Goal: Task Accomplishment & Management: Complete application form

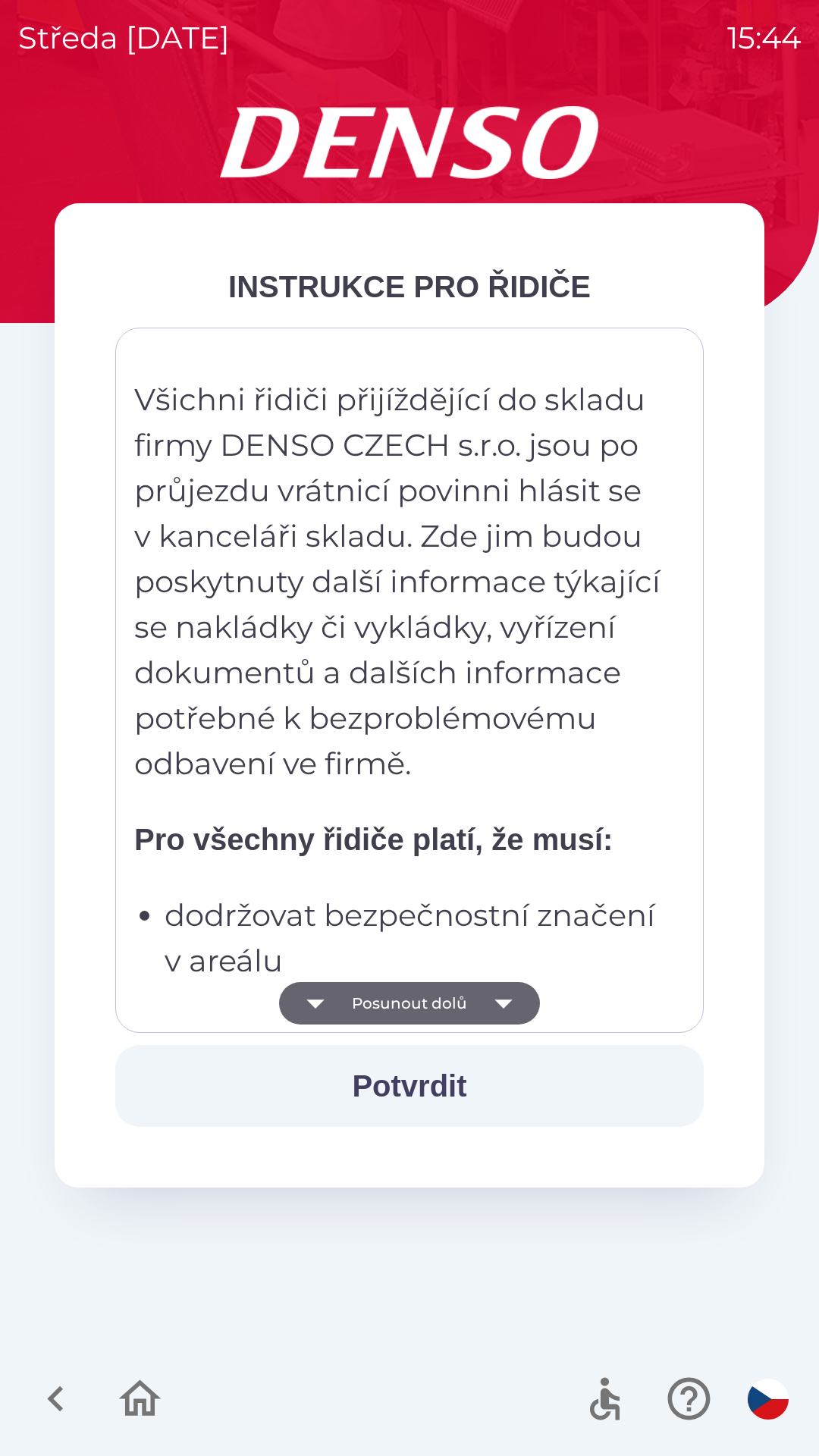
click at [410, 1007] on button "Posunout dolů" at bounding box center [409, 1003] width 260 height 43
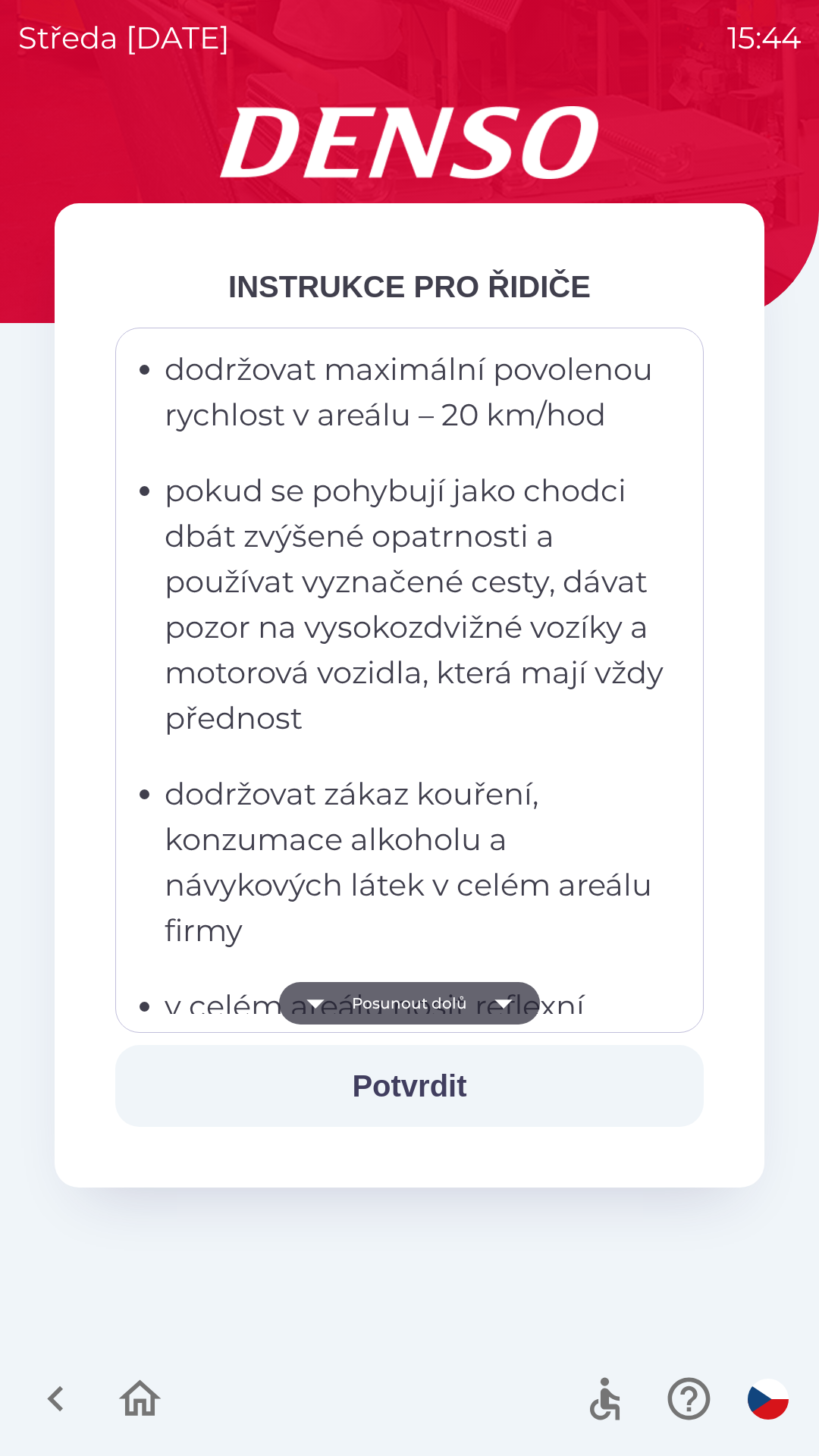
click at [413, 1006] on button "Posunout dolů" at bounding box center [409, 1003] width 260 height 43
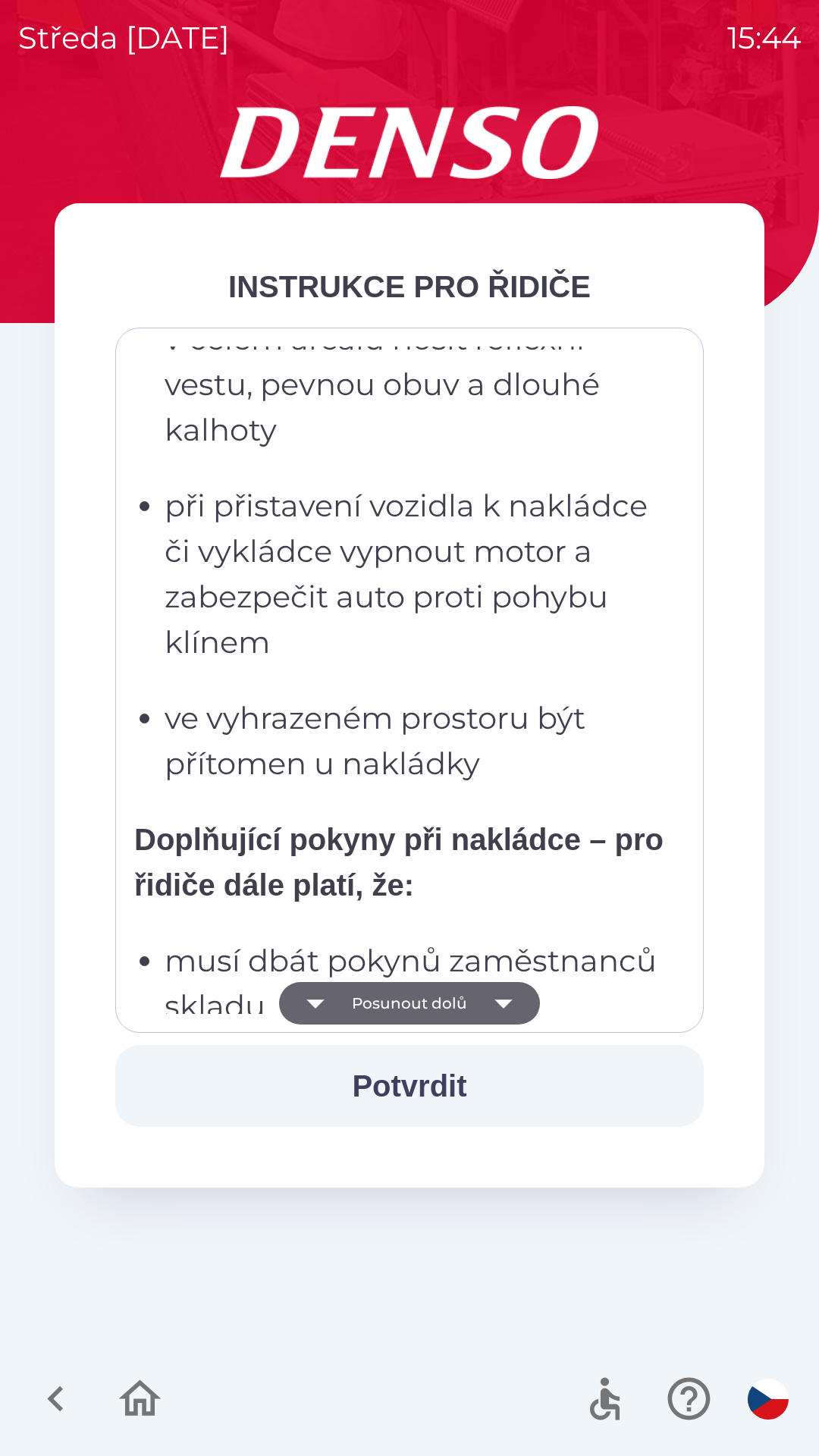
click at [420, 994] on button "Posunout dolů" at bounding box center [409, 1003] width 260 height 43
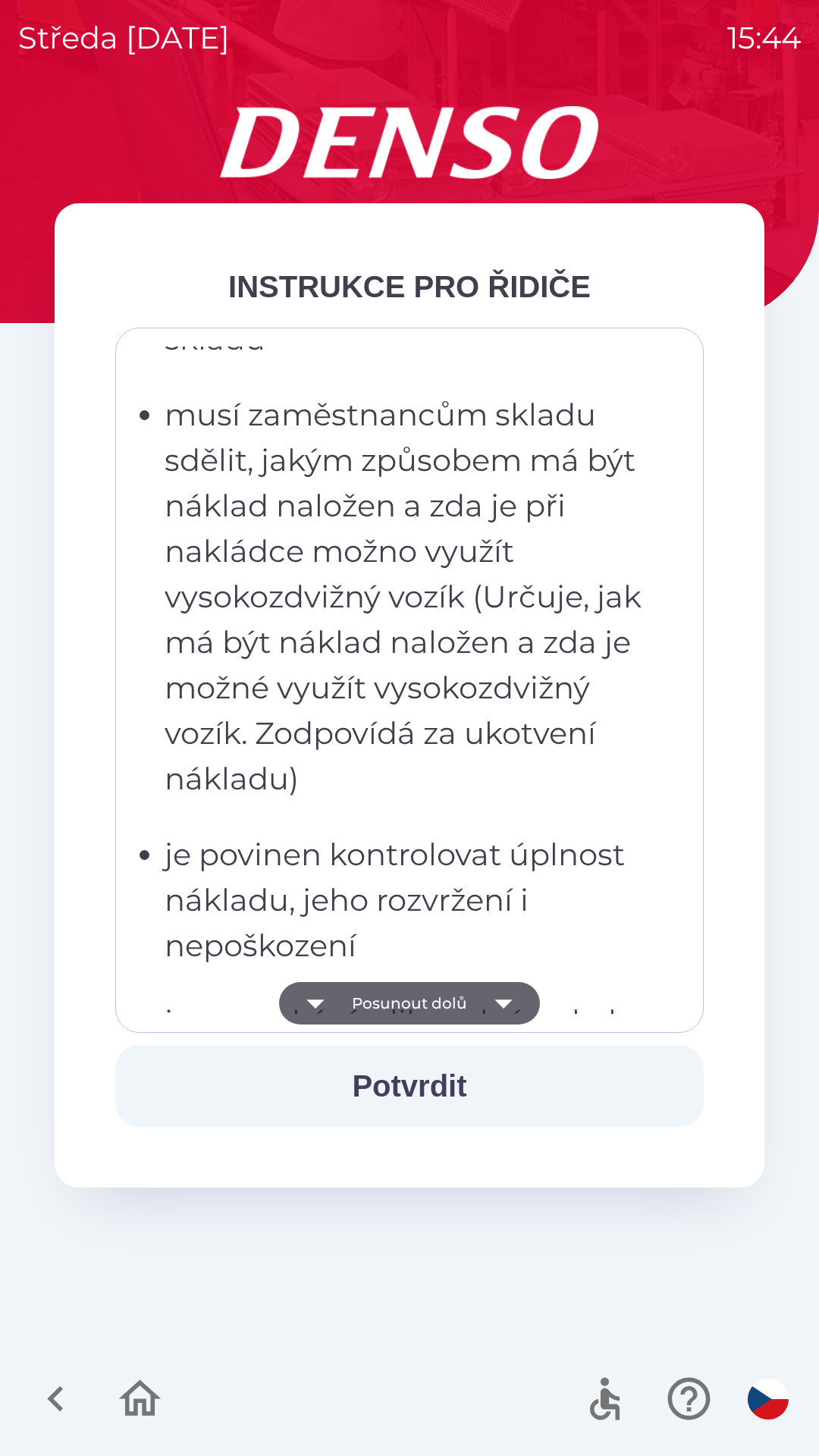
click at [426, 994] on button "Posunout dolů" at bounding box center [409, 1003] width 260 height 43
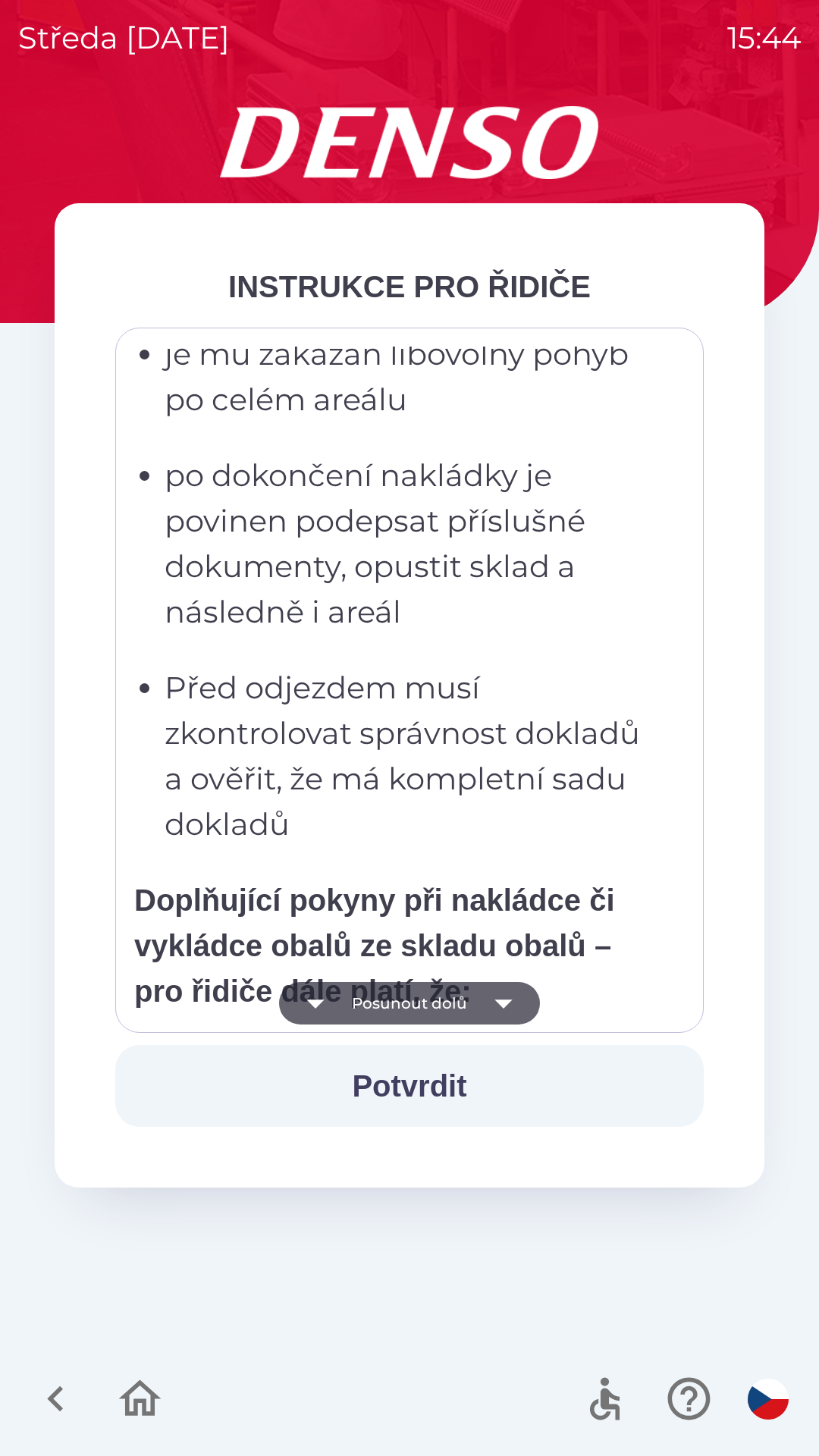
click at [434, 1001] on button "Posunout dolů" at bounding box center [409, 1003] width 260 height 43
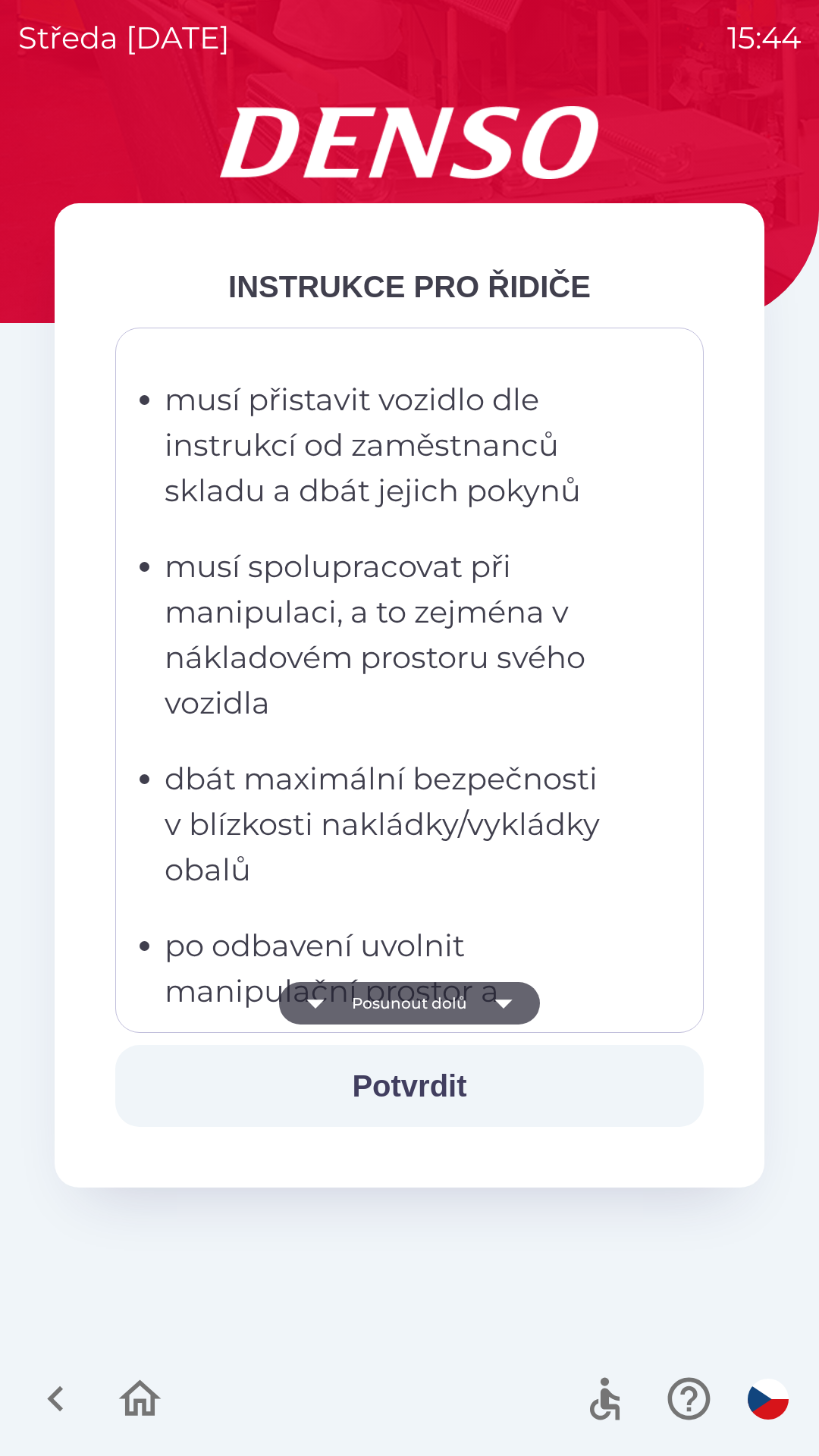
click at [429, 995] on button "Posunout dolů" at bounding box center [409, 1003] width 260 height 43
click at [426, 1004] on button "Posunout dolů" at bounding box center [409, 1003] width 260 height 43
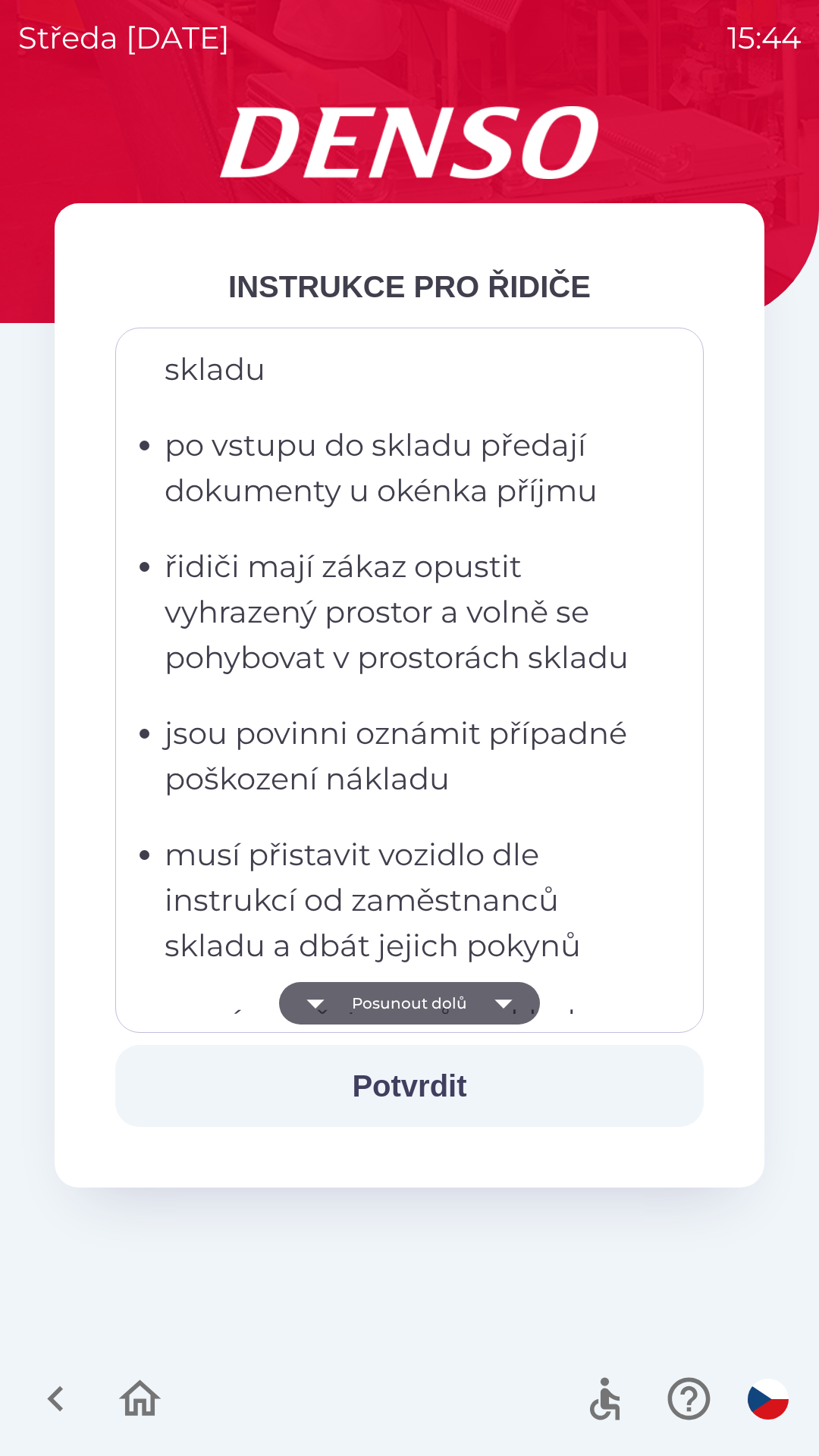
click at [429, 998] on button "Posunout dolů" at bounding box center [409, 1003] width 260 height 43
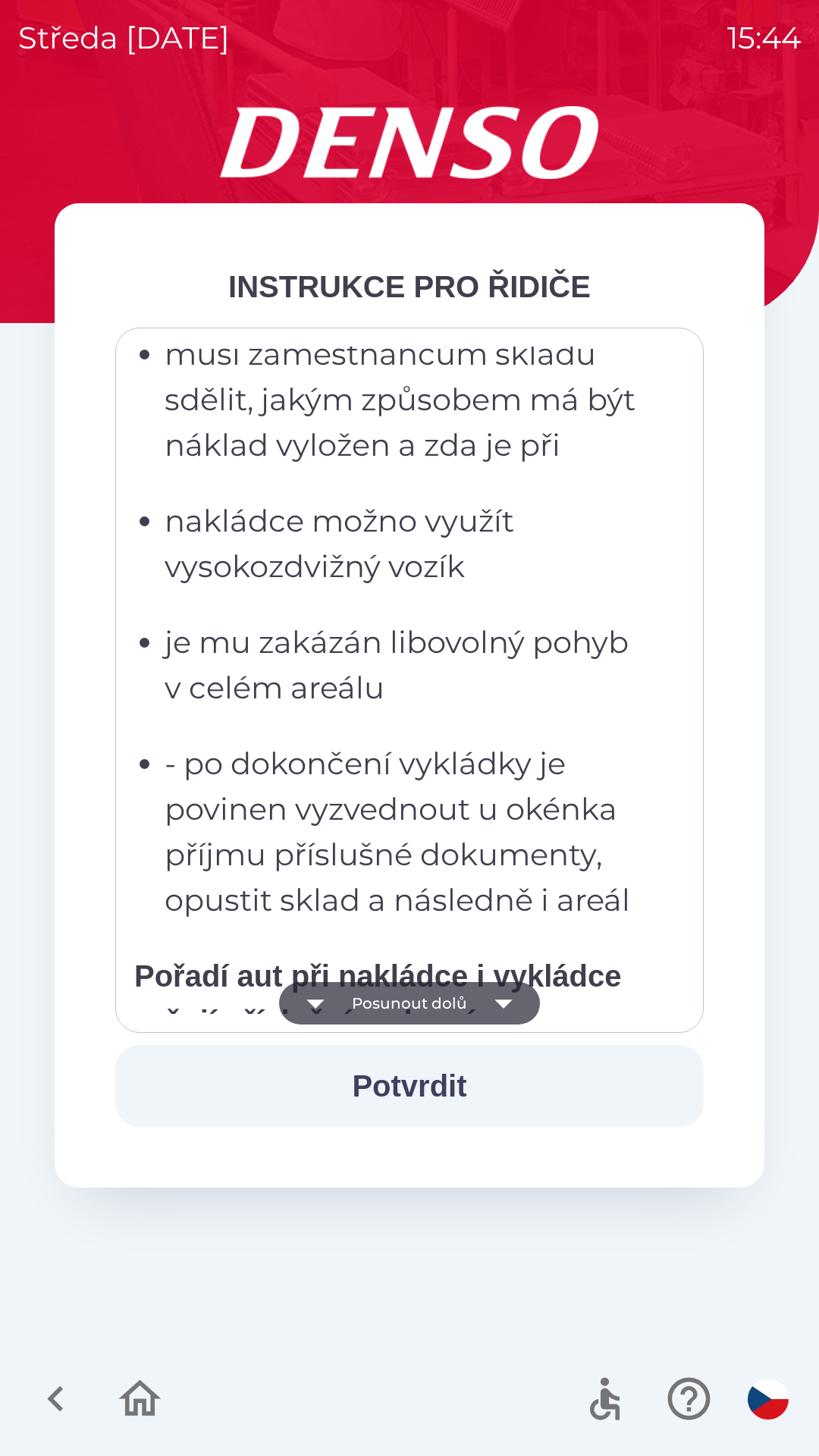
click at [435, 994] on button "Posunout dolů" at bounding box center [409, 1003] width 260 height 43
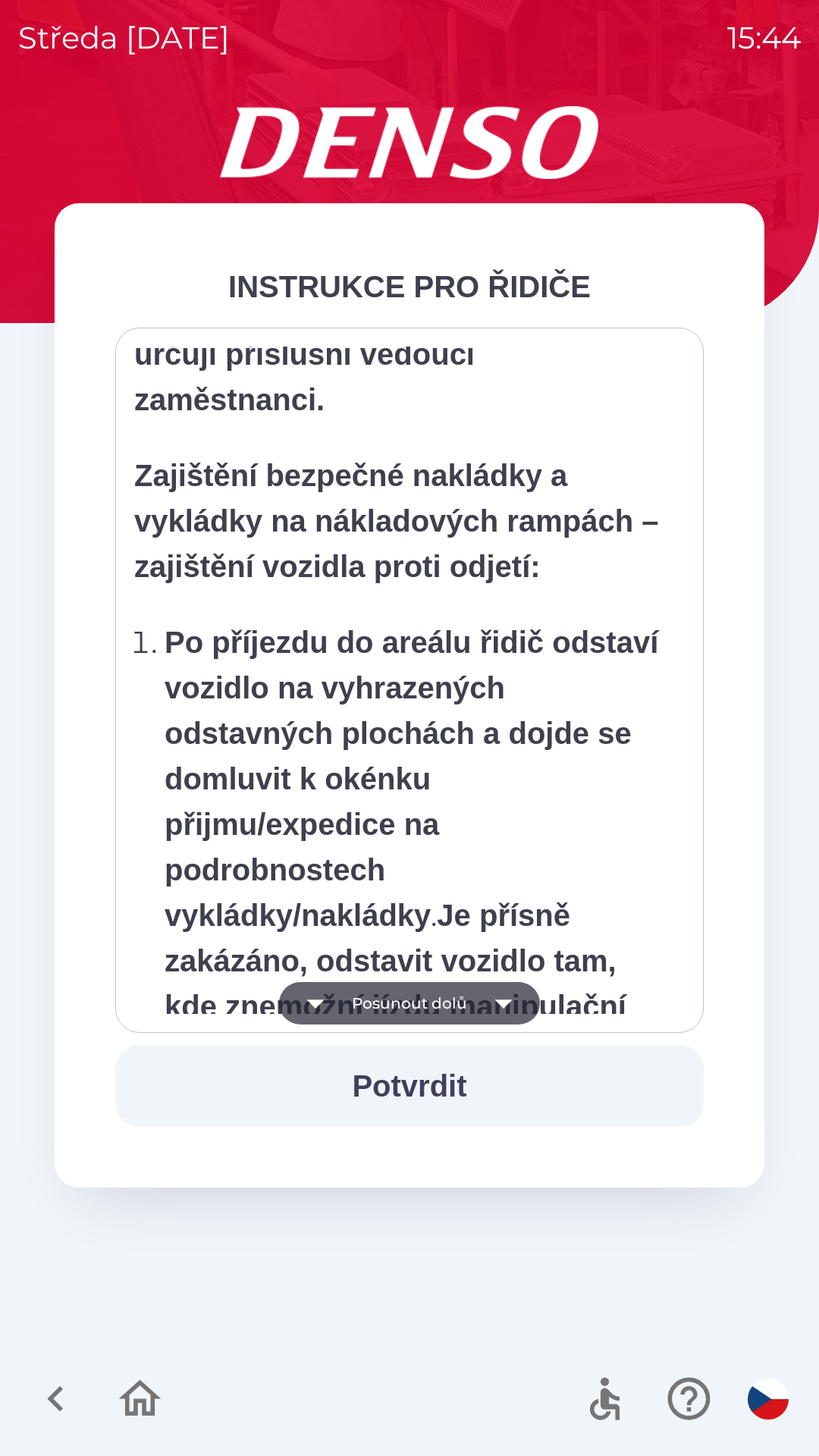
click at [438, 995] on button "Posunout dolů" at bounding box center [409, 1003] width 260 height 43
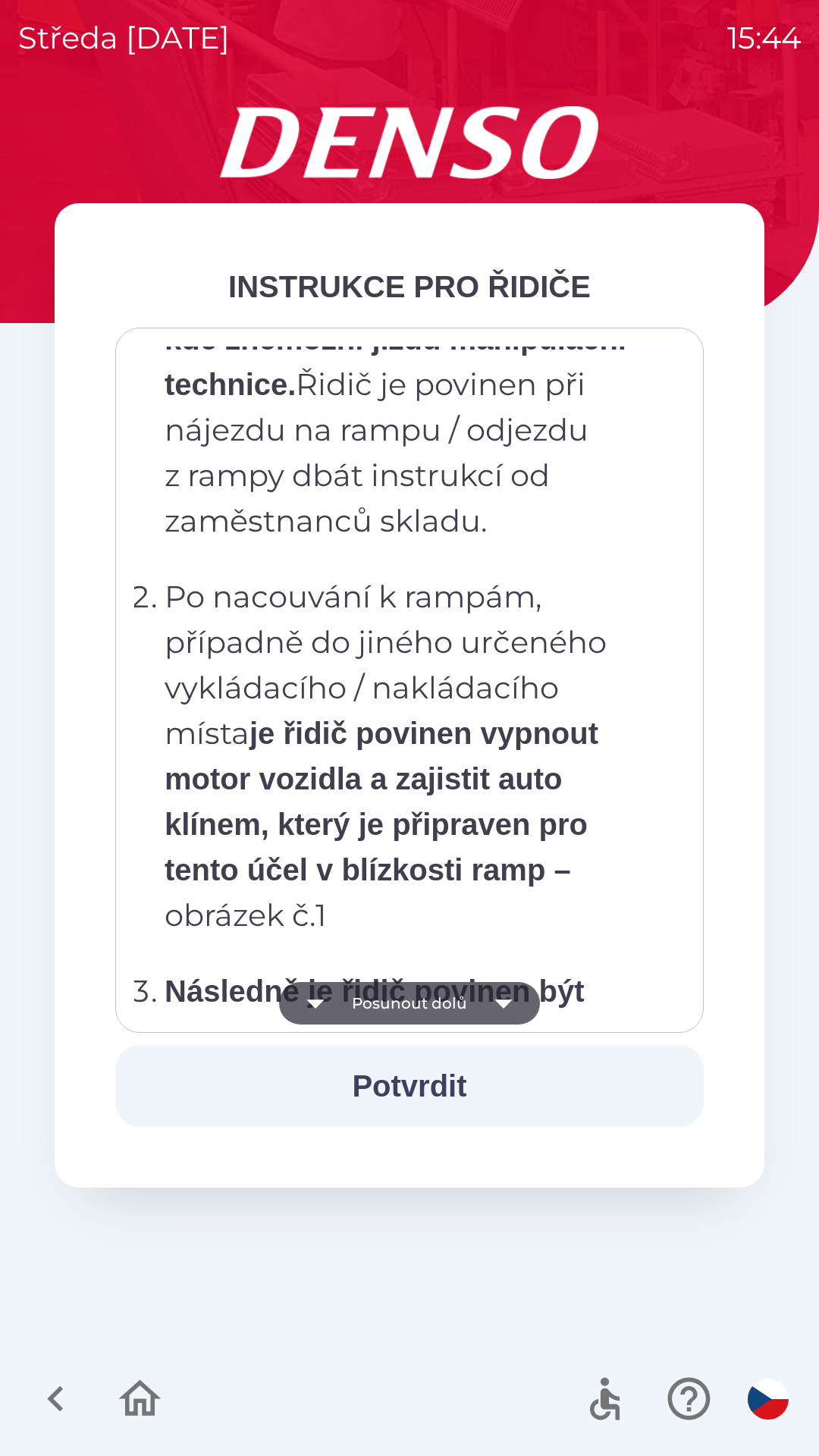
click at [451, 995] on button "Posunout dolů" at bounding box center [409, 1003] width 260 height 43
click at [456, 995] on button "Posunout dolů" at bounding box center [409, 1003] width 260 height 43
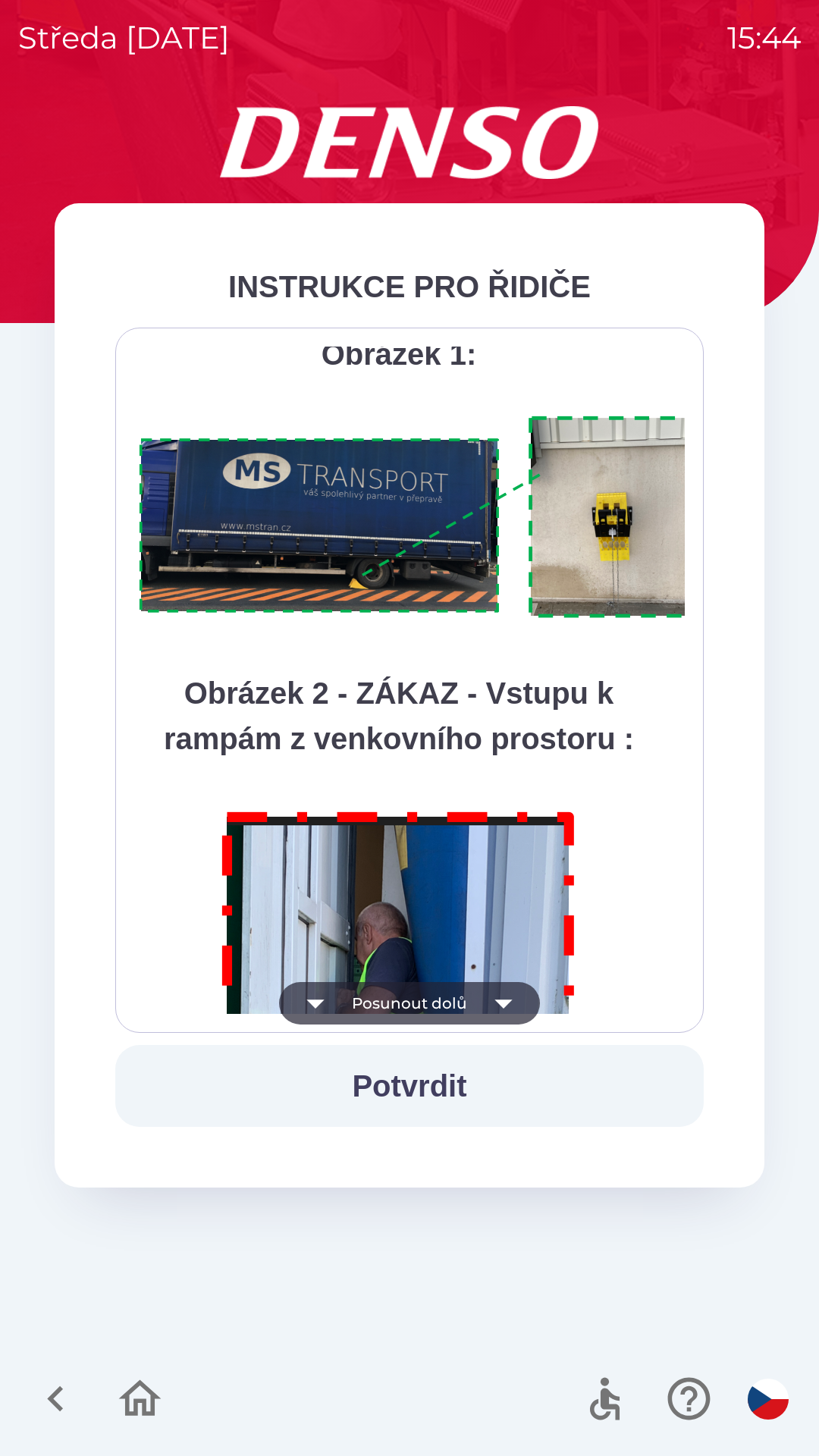
click at [460, 994] on button "Posunout dolů" at bounding box center [409, 1003] width 260 height 43
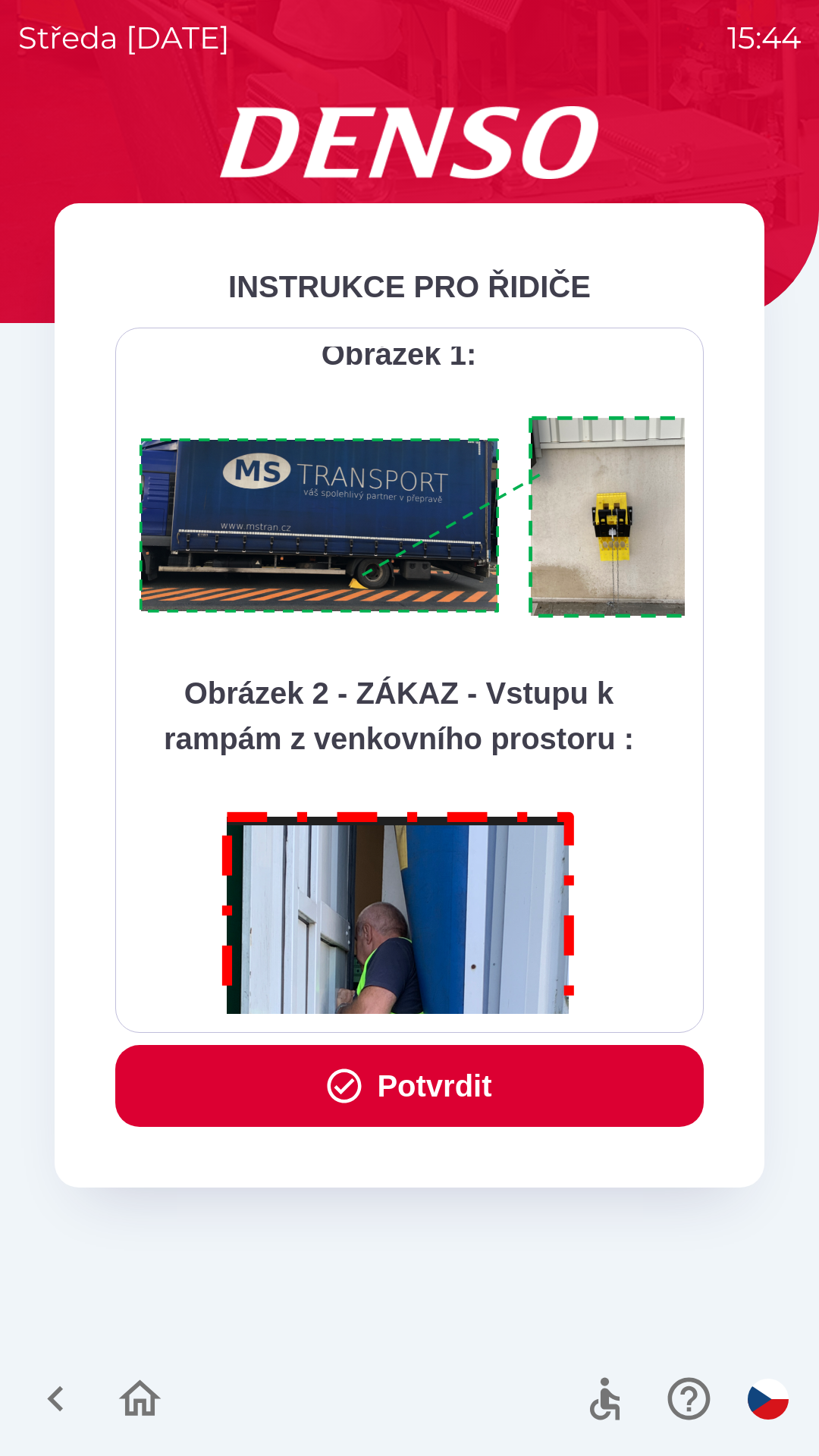
scroll to position [8522, 0]
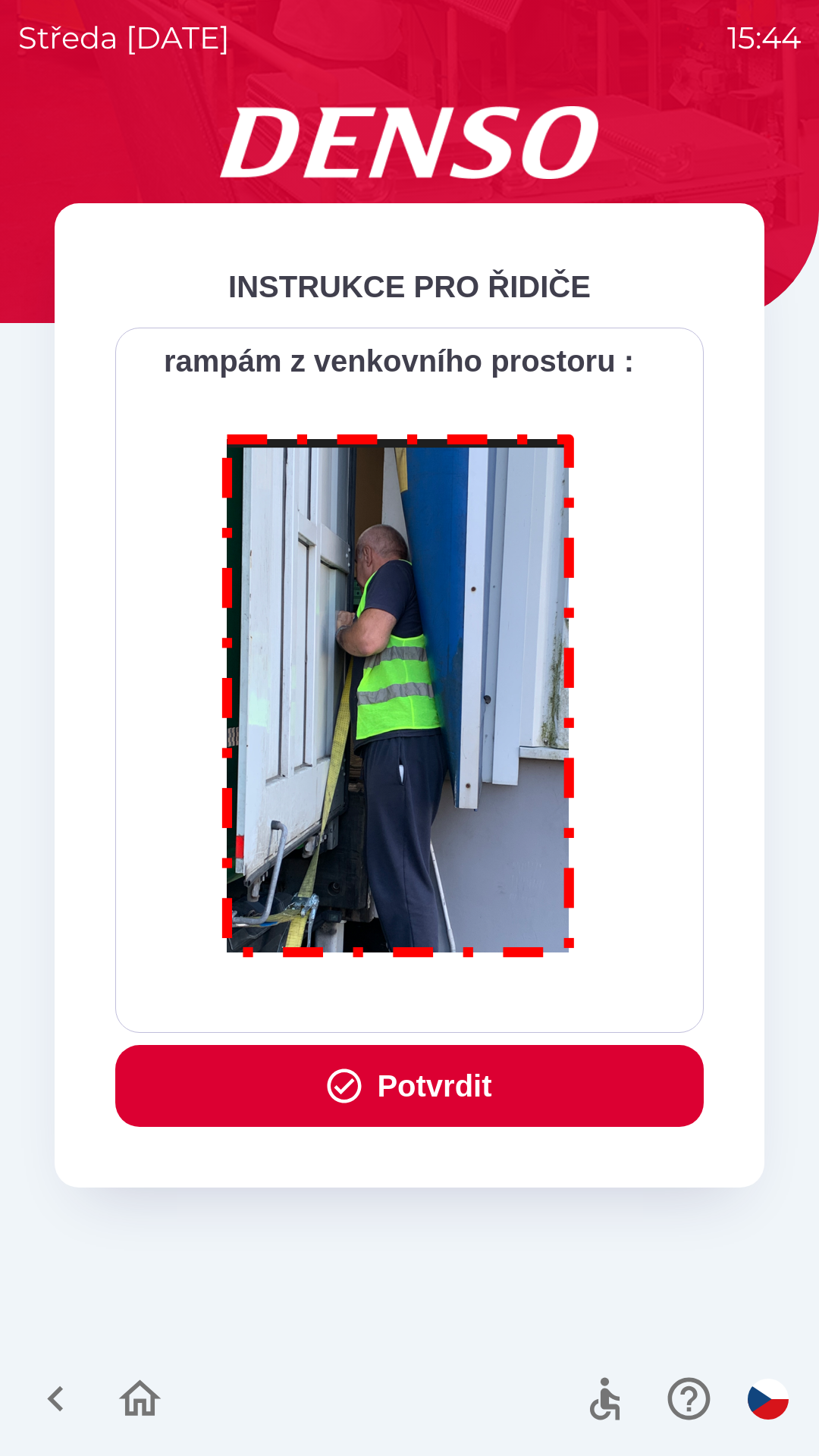
click at [457, 995] on div "Všichni řidiči přijíždějící do skladu firmy DENSO CZECH s.r.o. jsou po průjezdu…" at bounding box center [410, 681] width 551 height 668
click at [462, 998] on div "Všichni řidiči přijíždějící do skladu firmy DENSO CZECH s.r.o. jsou po průjezdu…" at bounding box center [410, 681] width 551 height 668
click at [459, 1072] on button "Potvrdit" at bounding box center [409, 1086] width 588 height 82
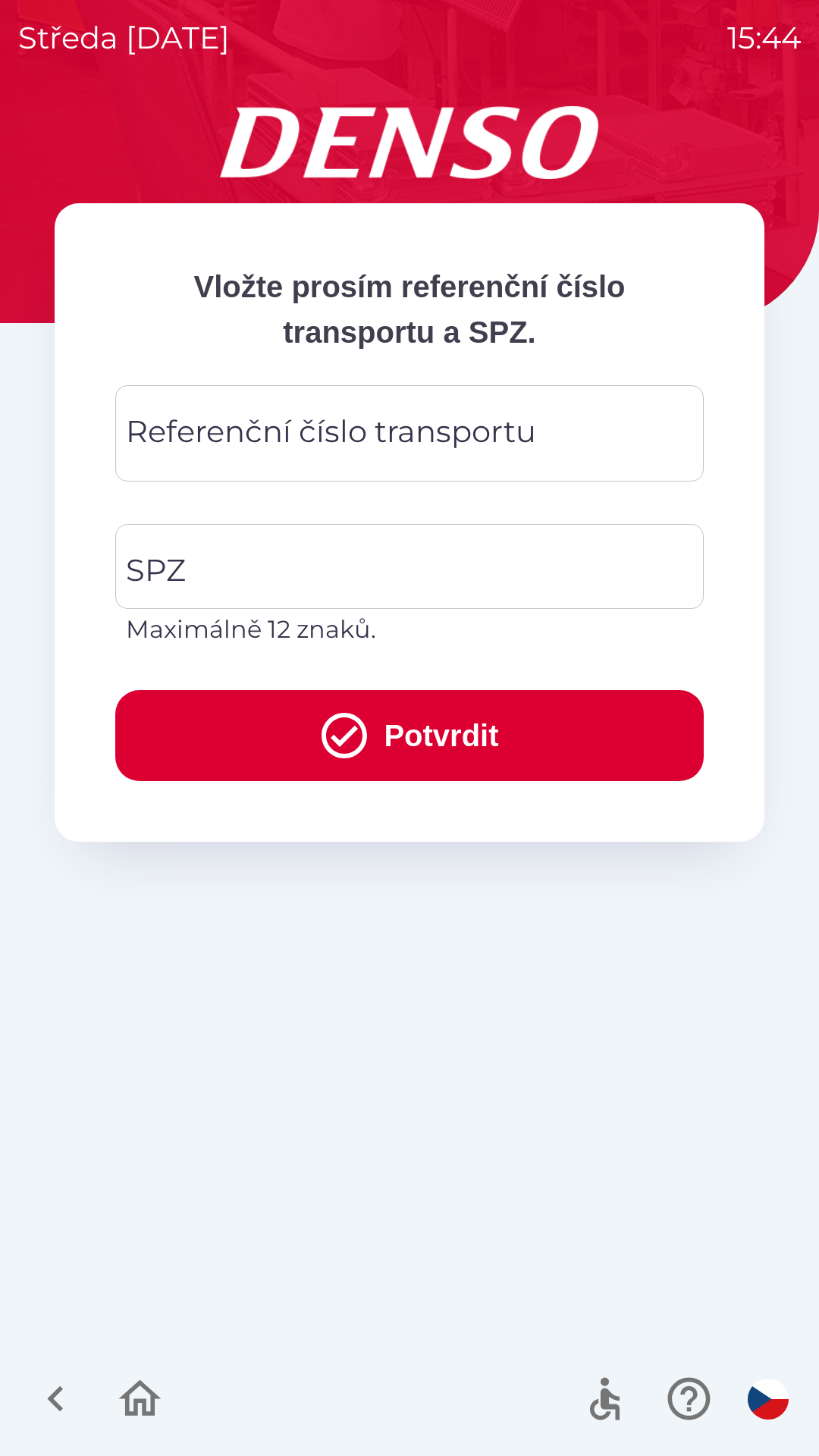
click at [355, 436] on div "Referenční číslo transportu Referenční číslo transportu" at bounding box center [409, 433] width 588 height 96
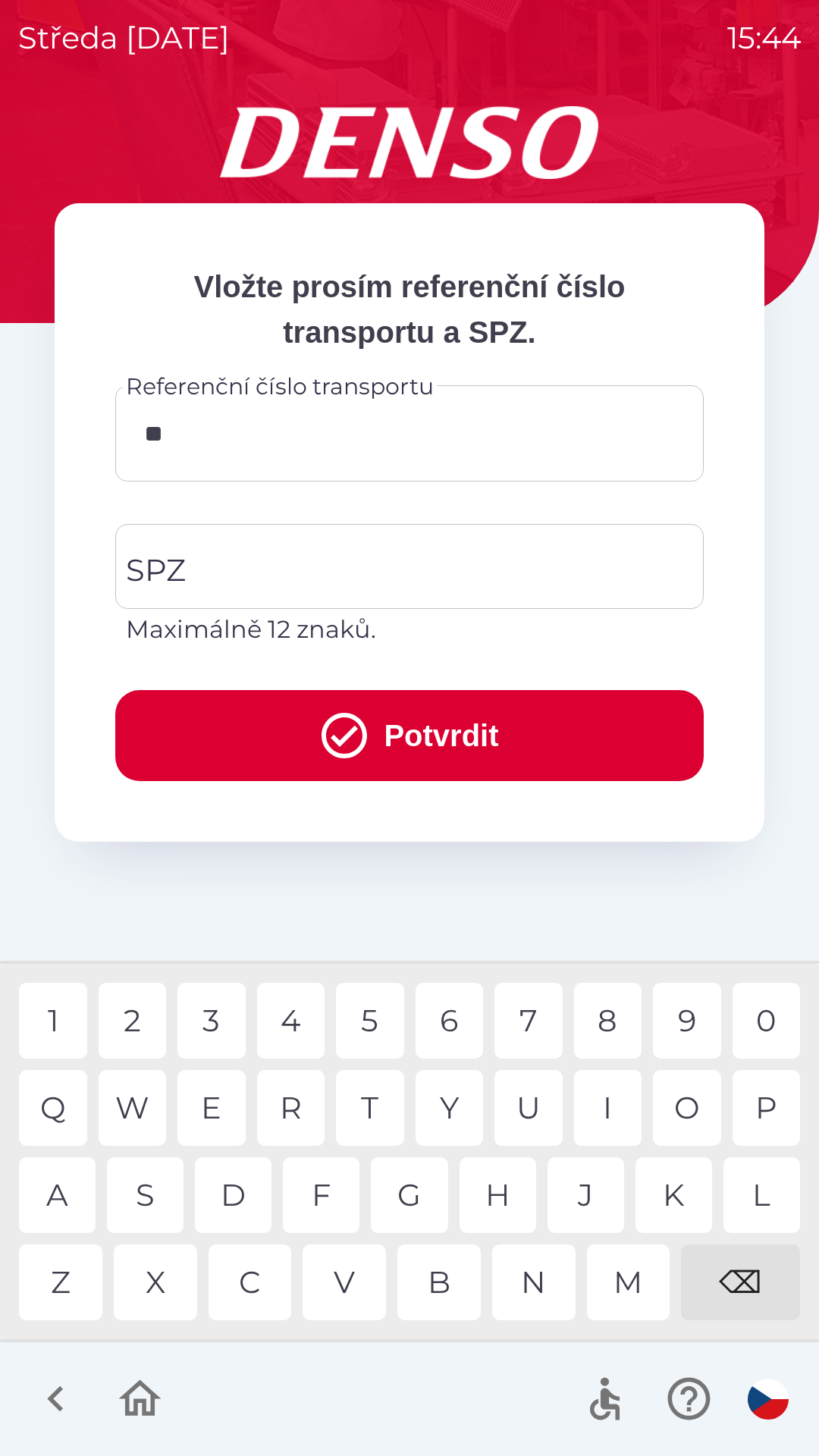
click at [67, 1105] on div "Q" at bounding box center [53, 1107] width 68 height 76
click at [210, 1030] on div "3" at bounding box center [212, 1021] width 68 height 76
type input "*********"
click at [427, 553] on input "SPZ" at bounding box center [399, 566] width 552 height 72
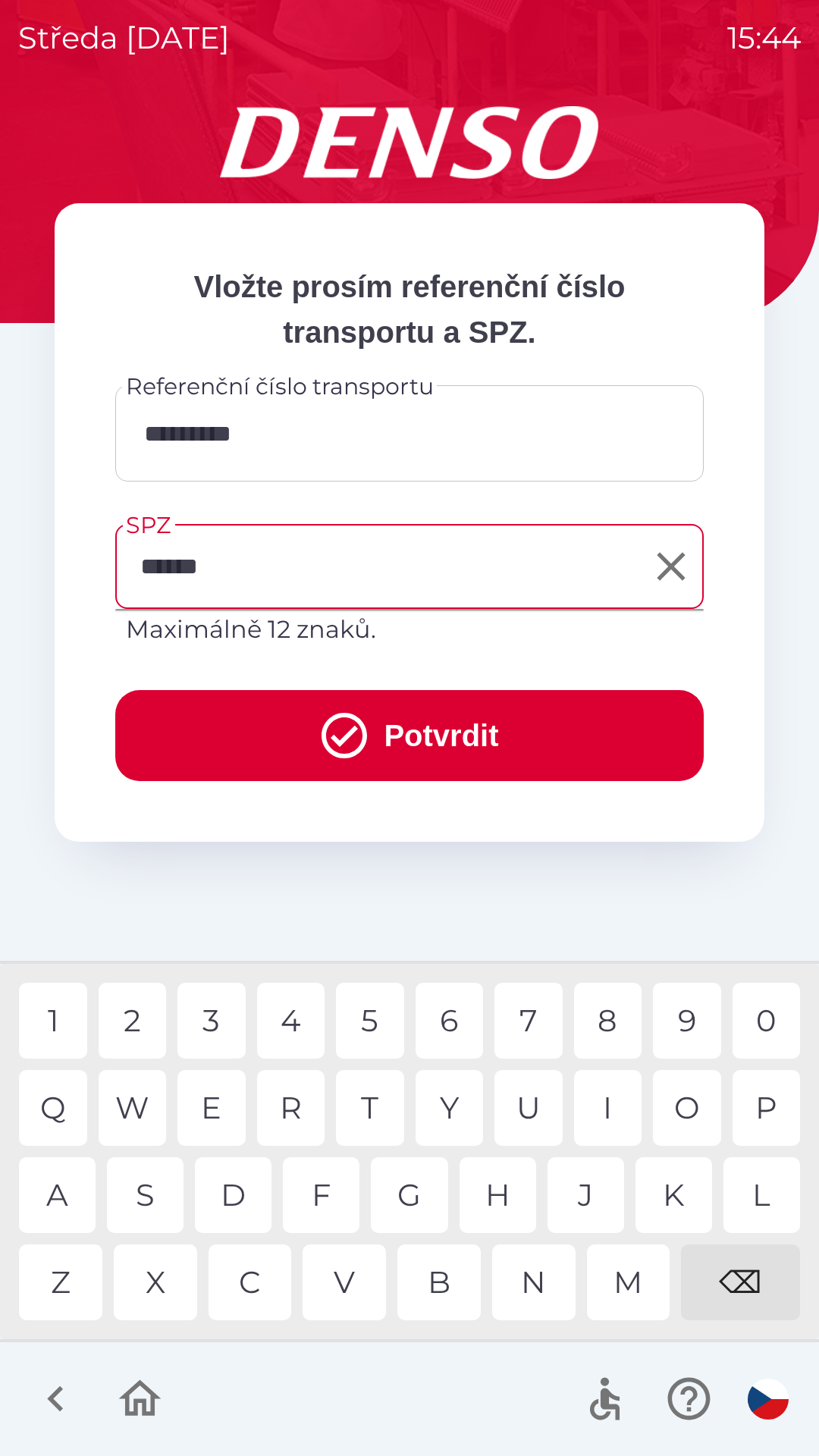
click at [369, 1018] on div "5" at bounding box center [370, 1021] width 68 height 76
type input "*******"
click at [376, 720] on button "Potvrdit" at bounding box center [409, 736] width 588 height 91
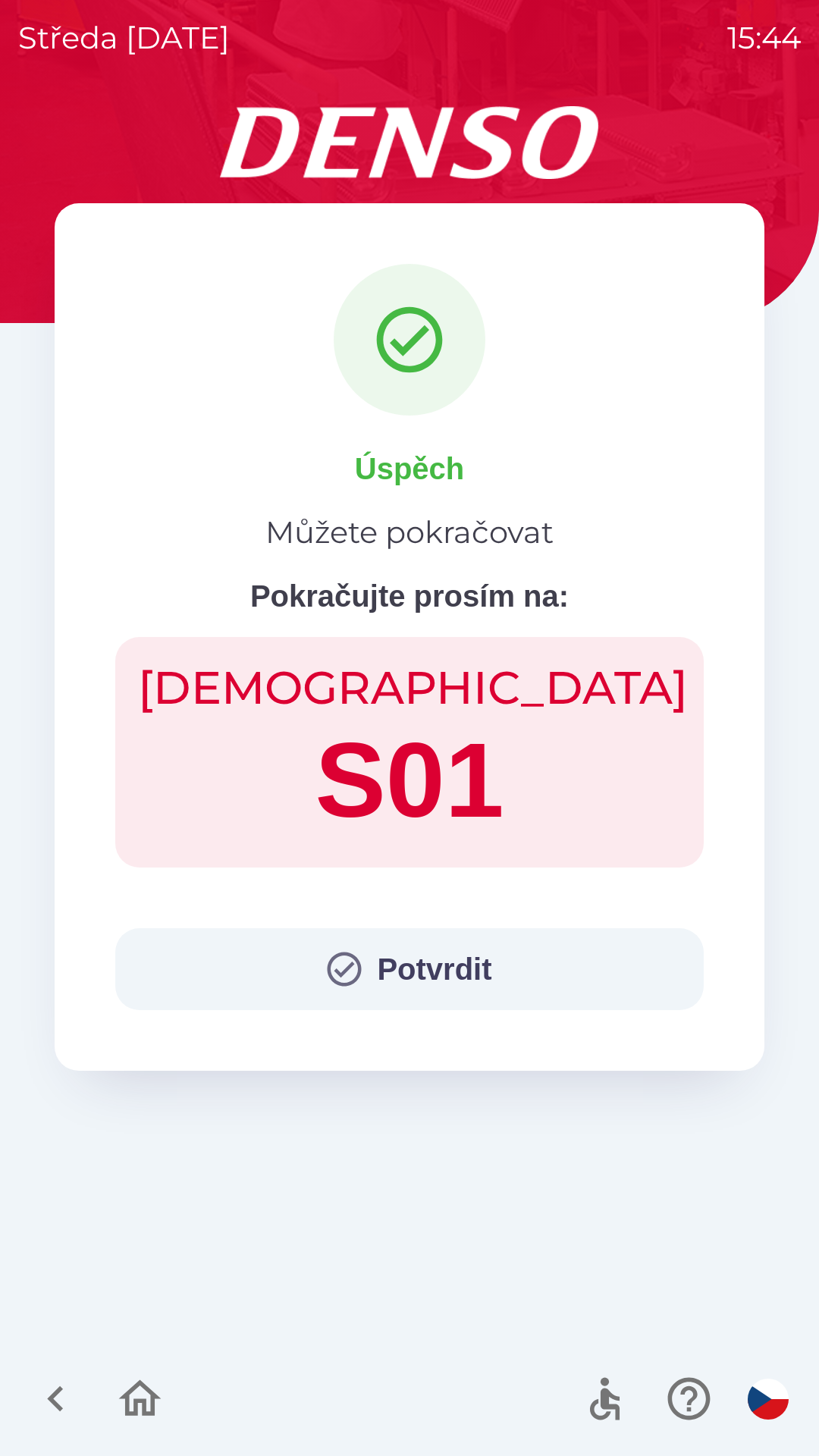
click at [524, 948] on button "Potvrdit" at bounding box center [409, 969] width 588 height 82
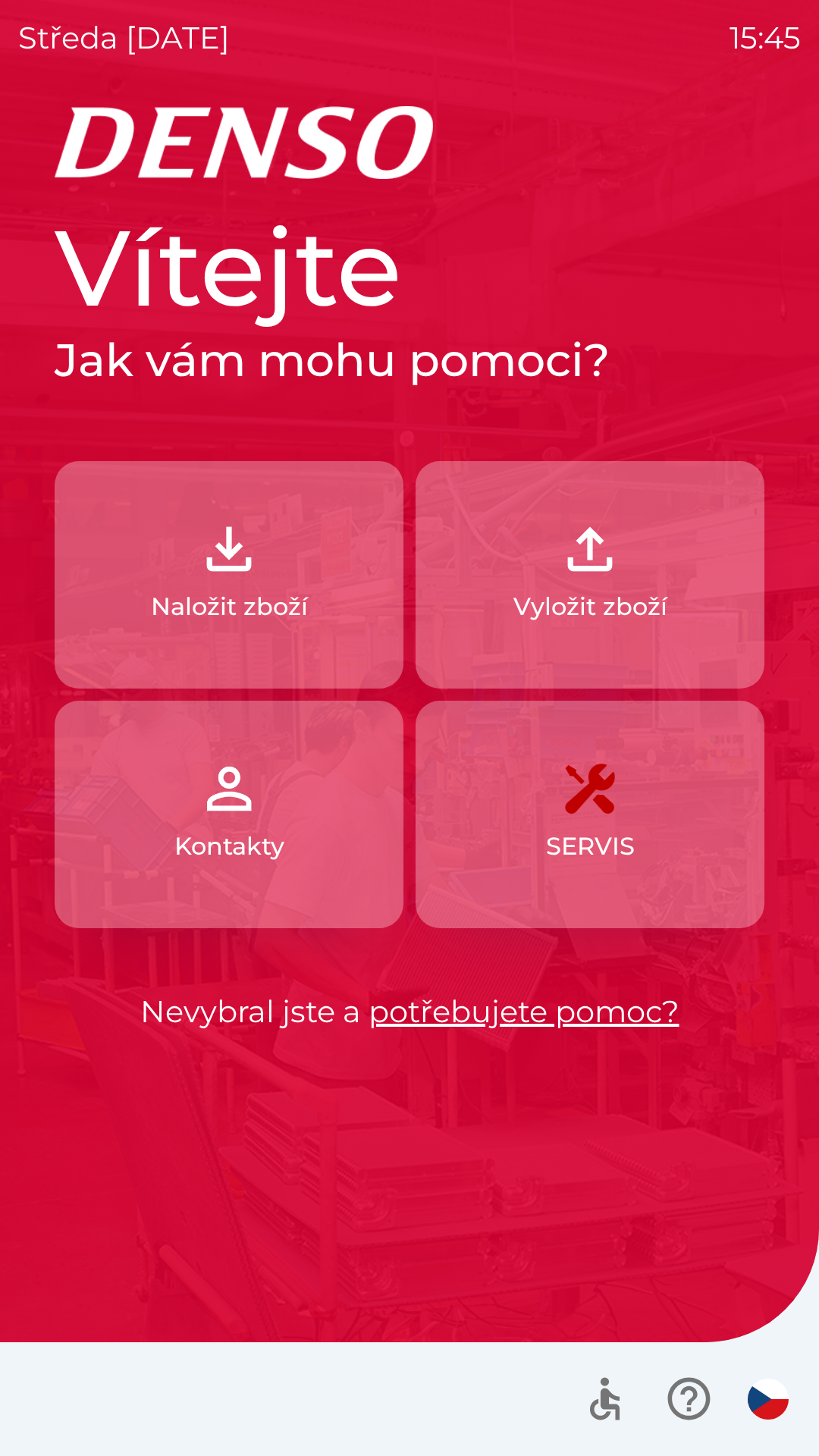
click at [231, 594] on p "Naložit zboží" at bounding box center [230, 607] width 157 height 37
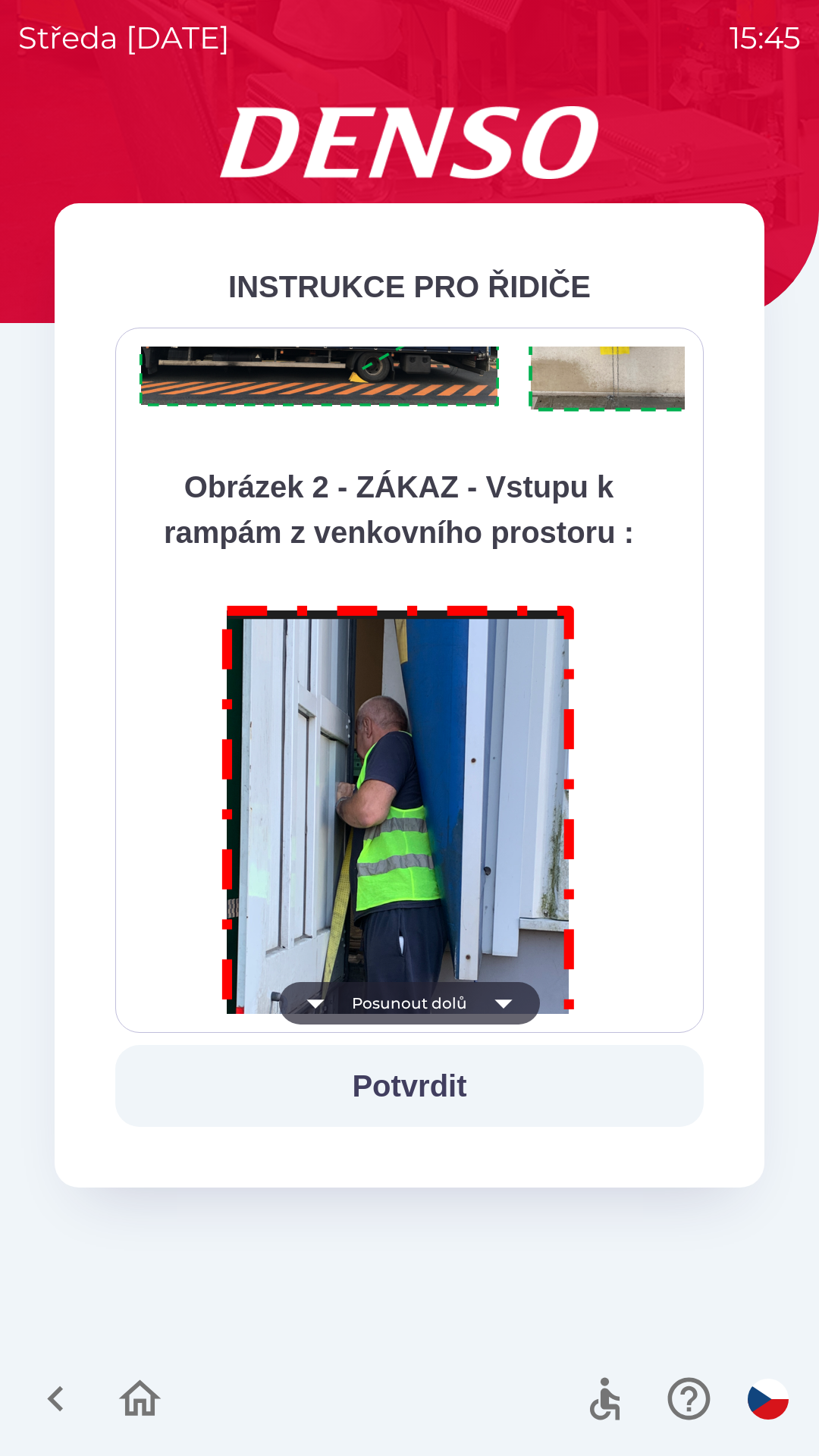
scroll to position [8522, 0]
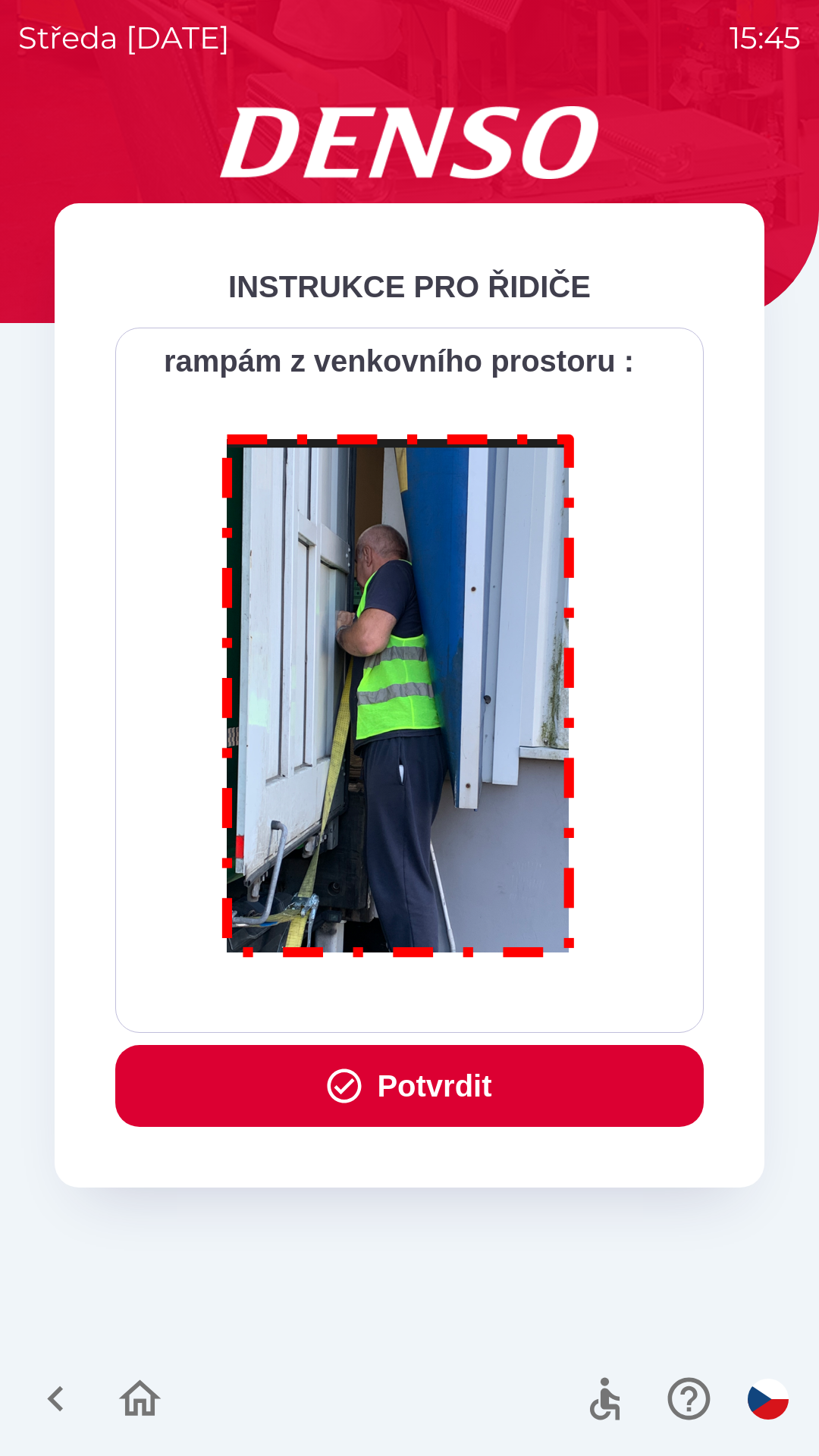
click at [424, 1086] on button "Potvrdit" at bounding box center [409, 1086] width 588 height 82
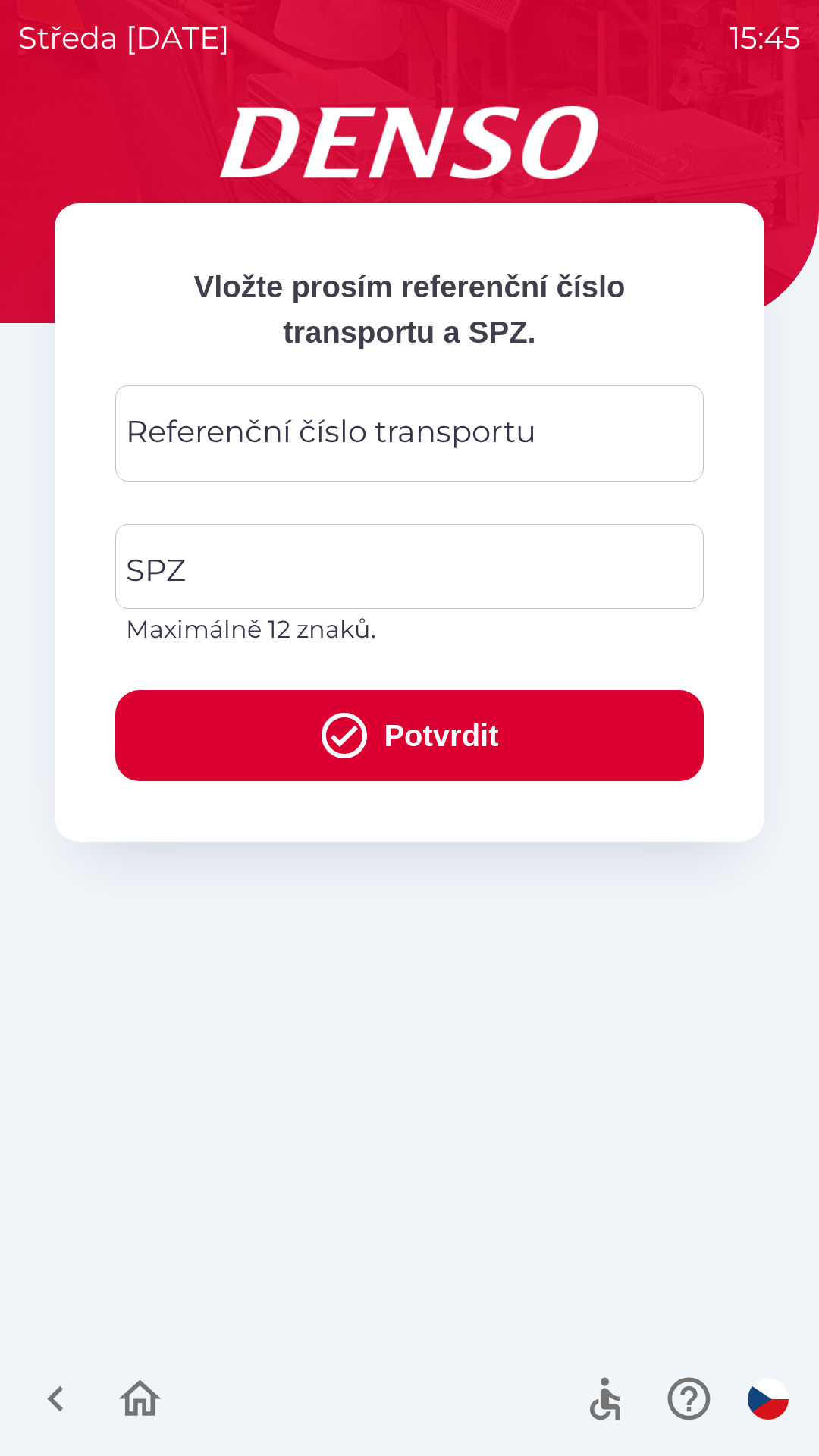
click at [401, 439] on div "Referenční číslo transportu Referenční číslo transportu" at bounding box center [409, 433] width 588 height 96
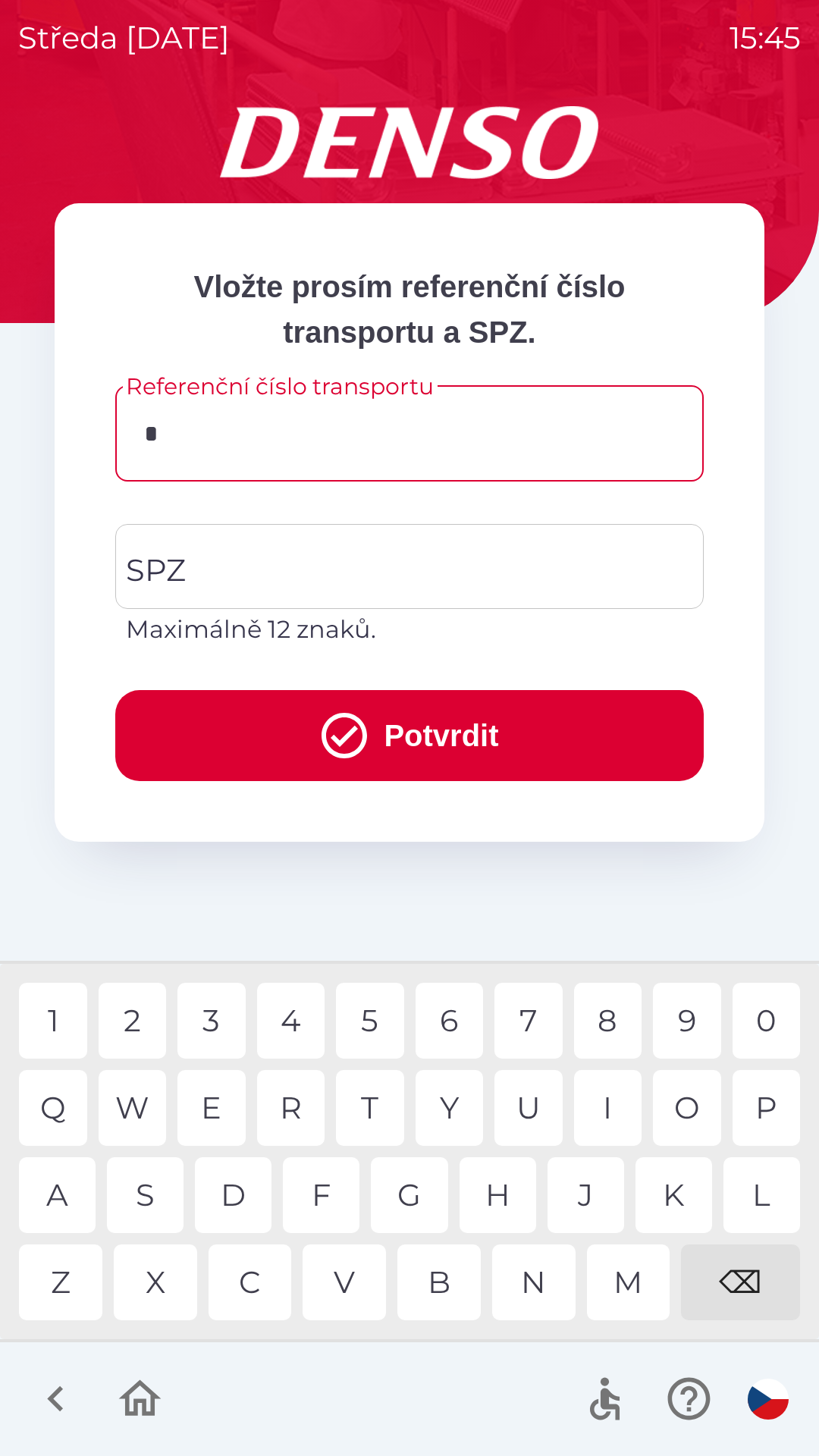
click at [222, 1198] on div "D" at bounding box center [233, 1195] width 77 height 76
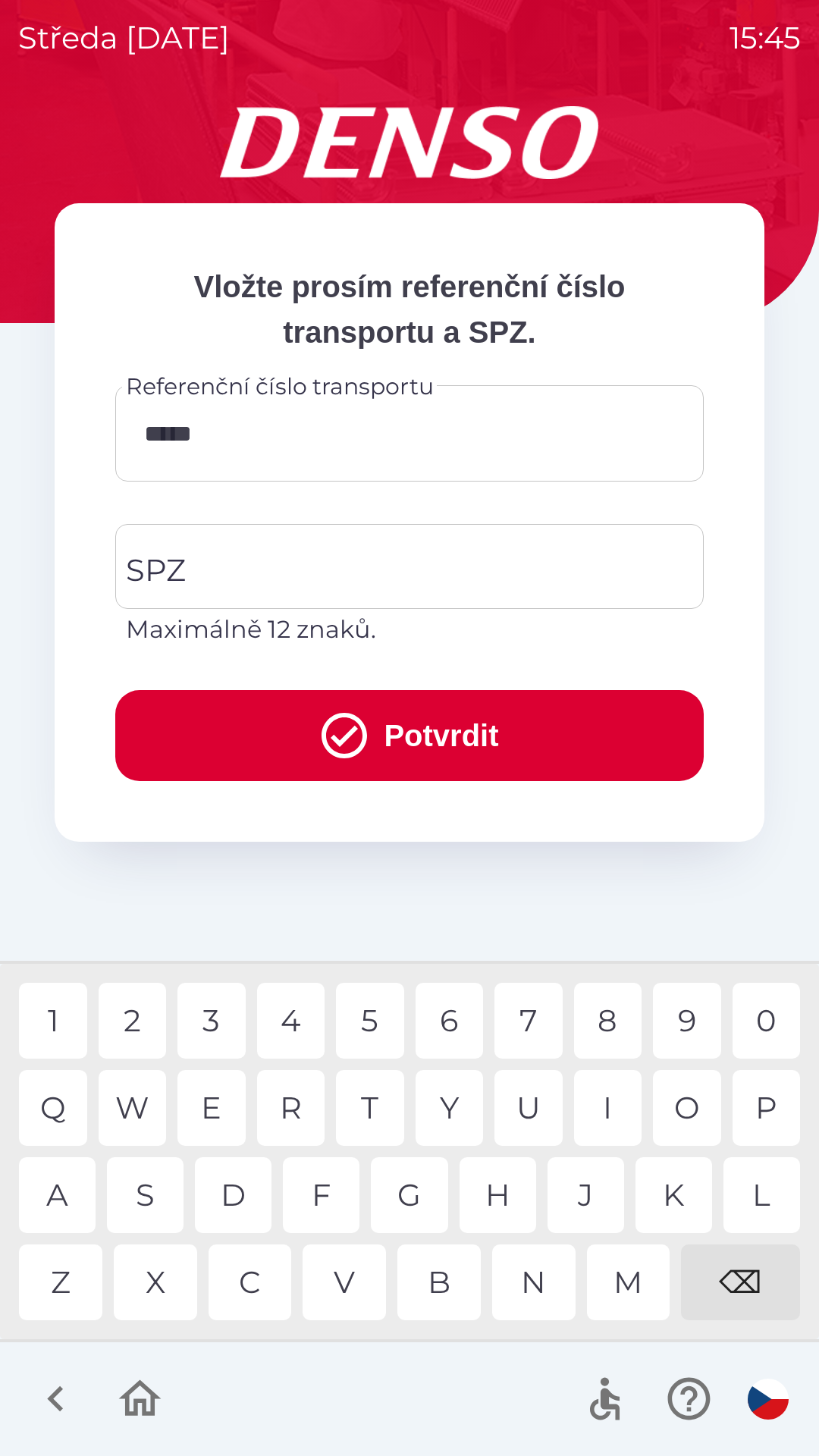
type input "******"
click at [260, 575] on input "SPZ" at bounding box center [399, 566] width 552 height 72
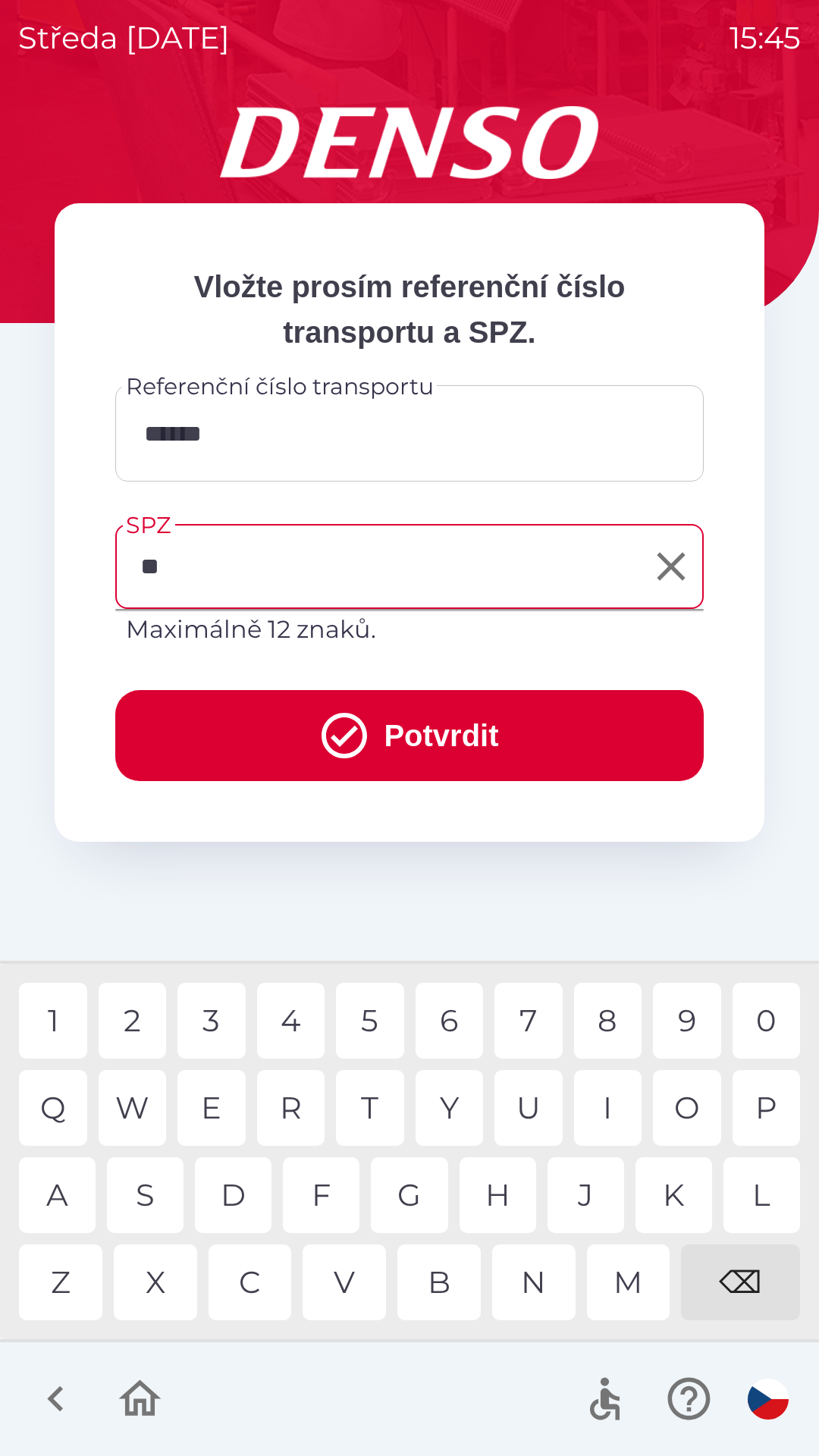
click at [162, 1196] on div "S" at bounding box center [145, 1195] width 77 height 76
click at [364, 1020] on div "5" at bounding box center [370, 1021] width 68 height 76
type input "*******"
click at [276, 721] on button "Potvrdit" at bounding box center [409, 736] width 588 height 91
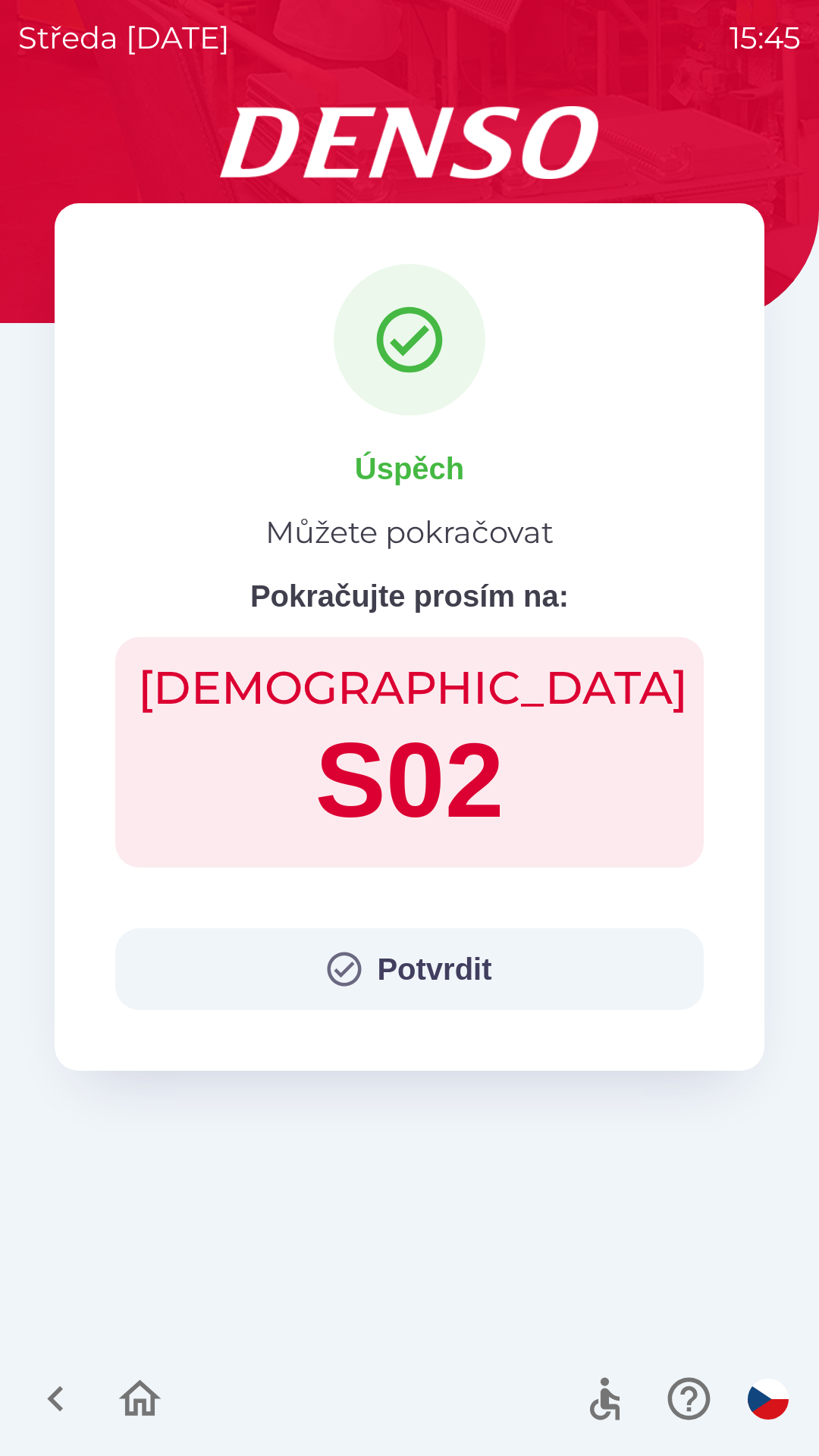
click at [339, 942] on button "Potvrdit" at bounding box center [409, 969] width 588 height 82
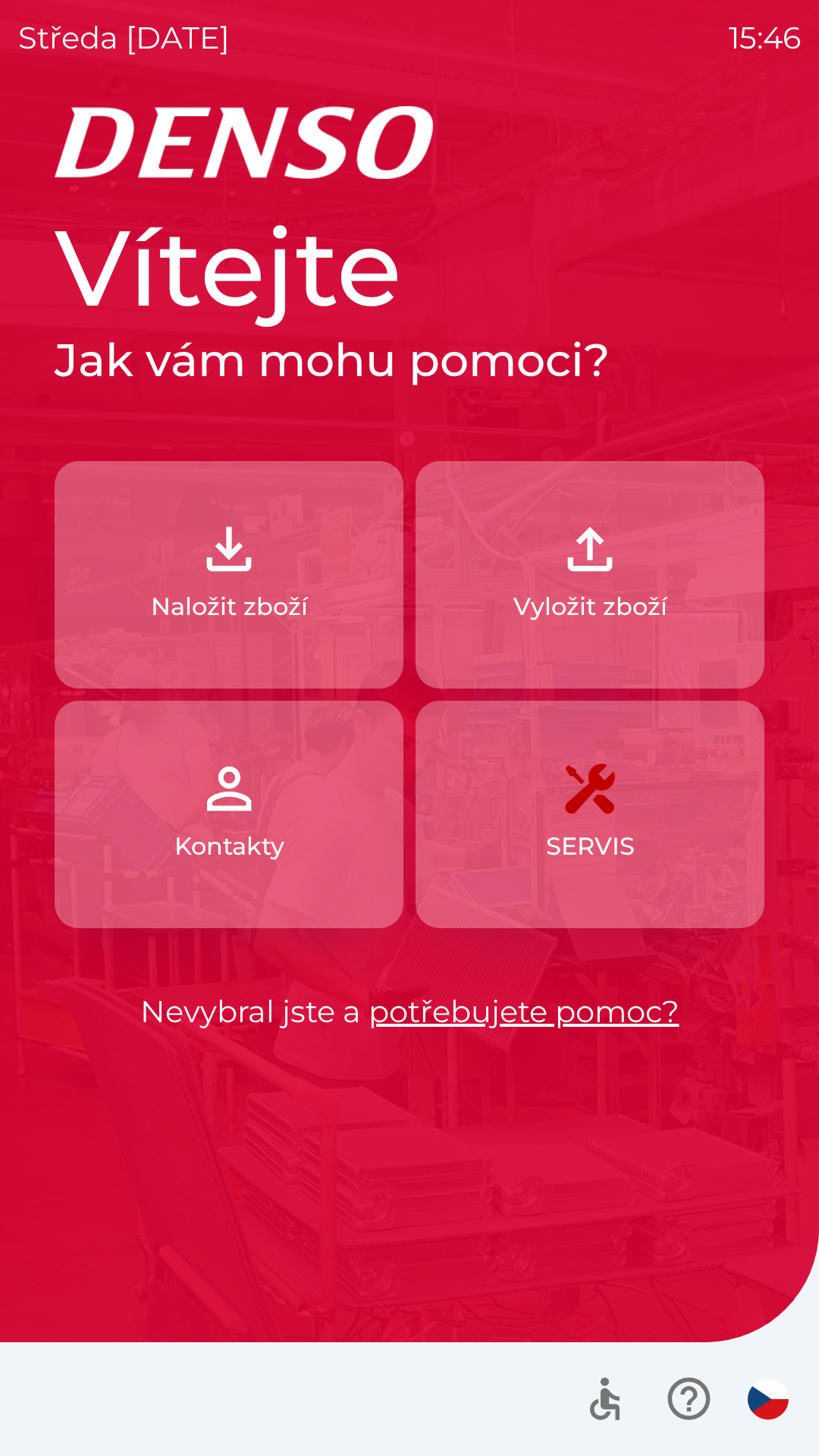
click at [251, 592] on p "Naložit zboží" at bounding box center [230, 607] width 157 height 37
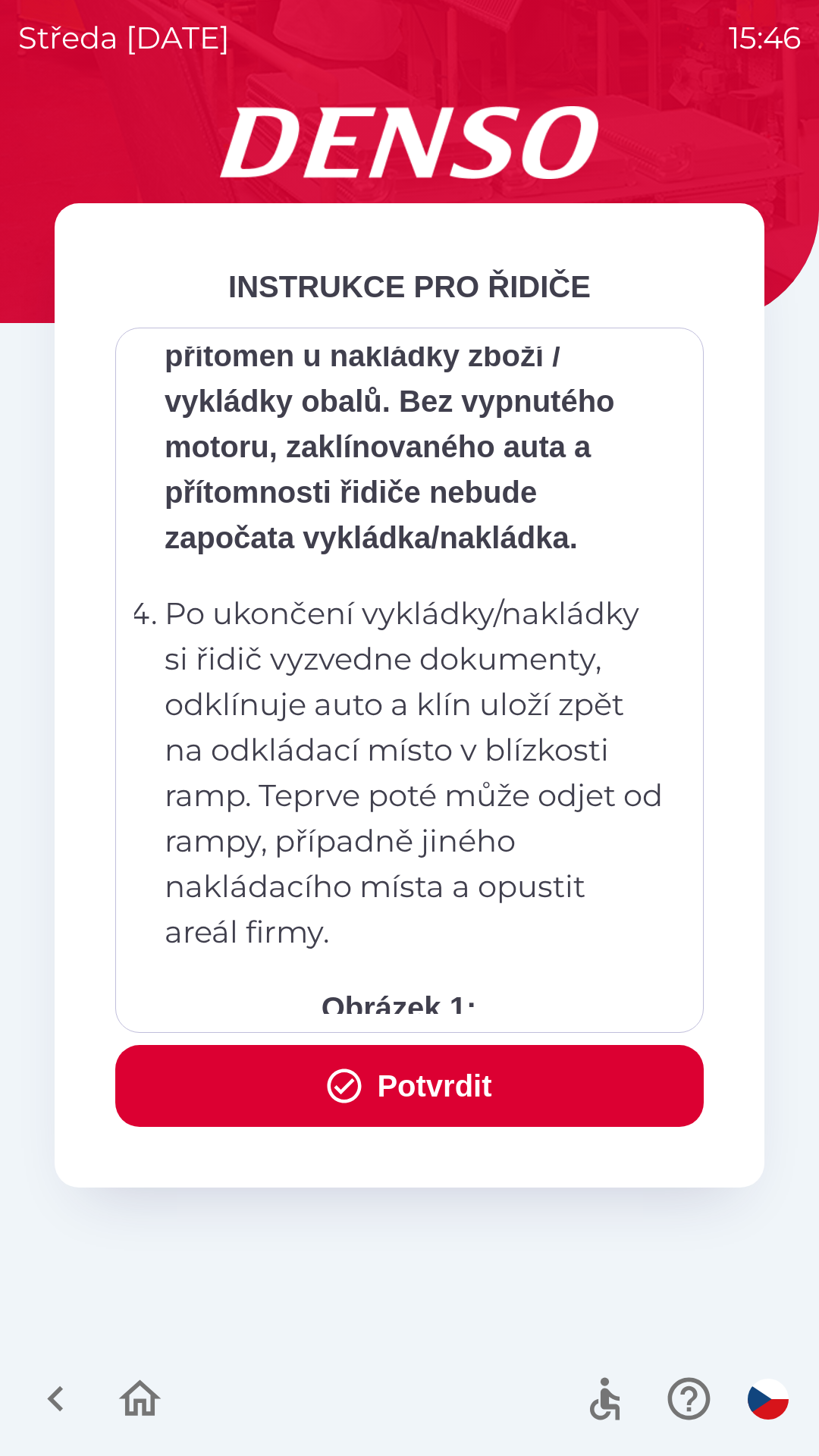
scroll to position [8522, 0]
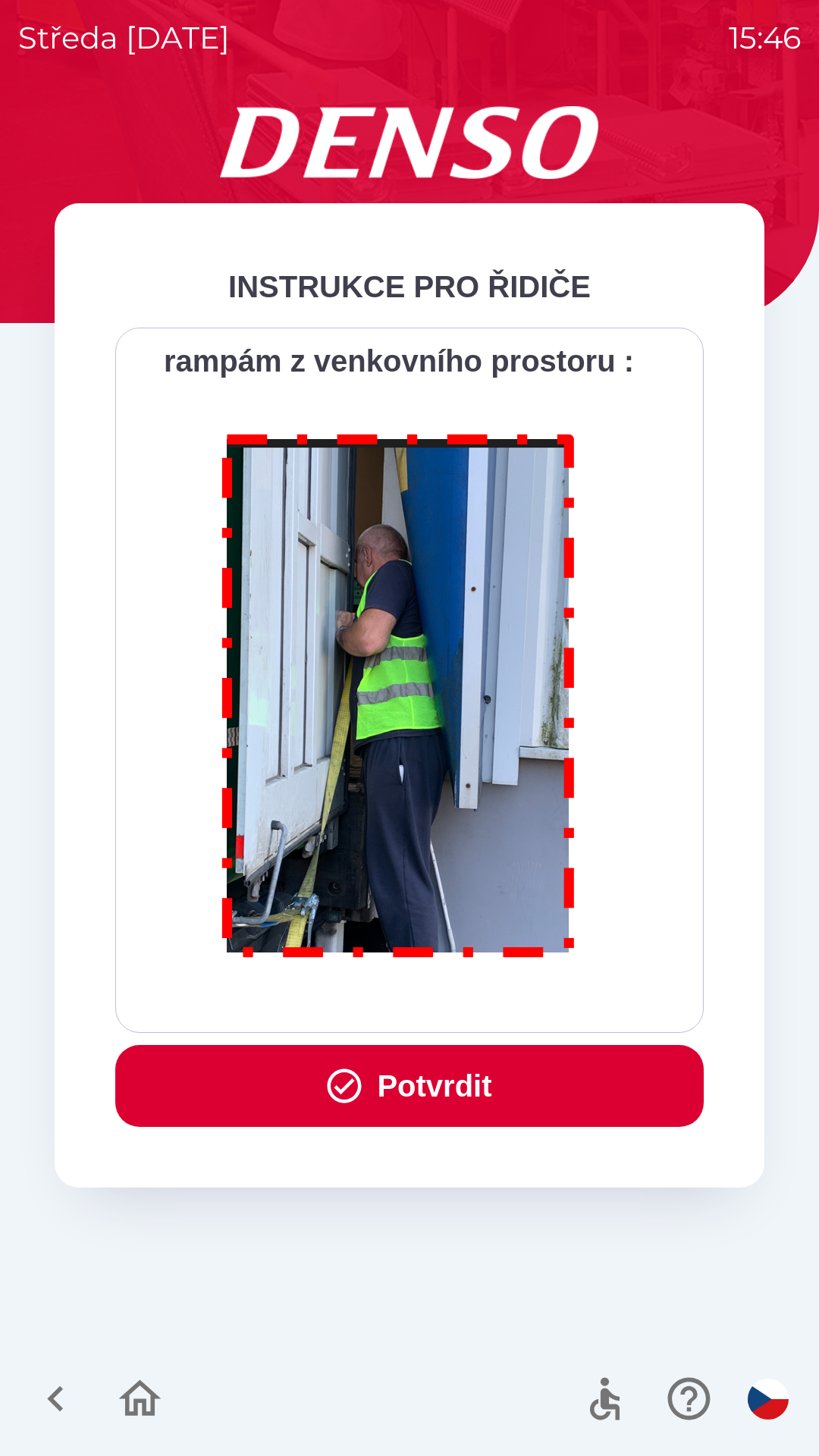
click at [492, 1092] on button "Potvrdit" at bounding box center [409, 1086] width 588 height 82
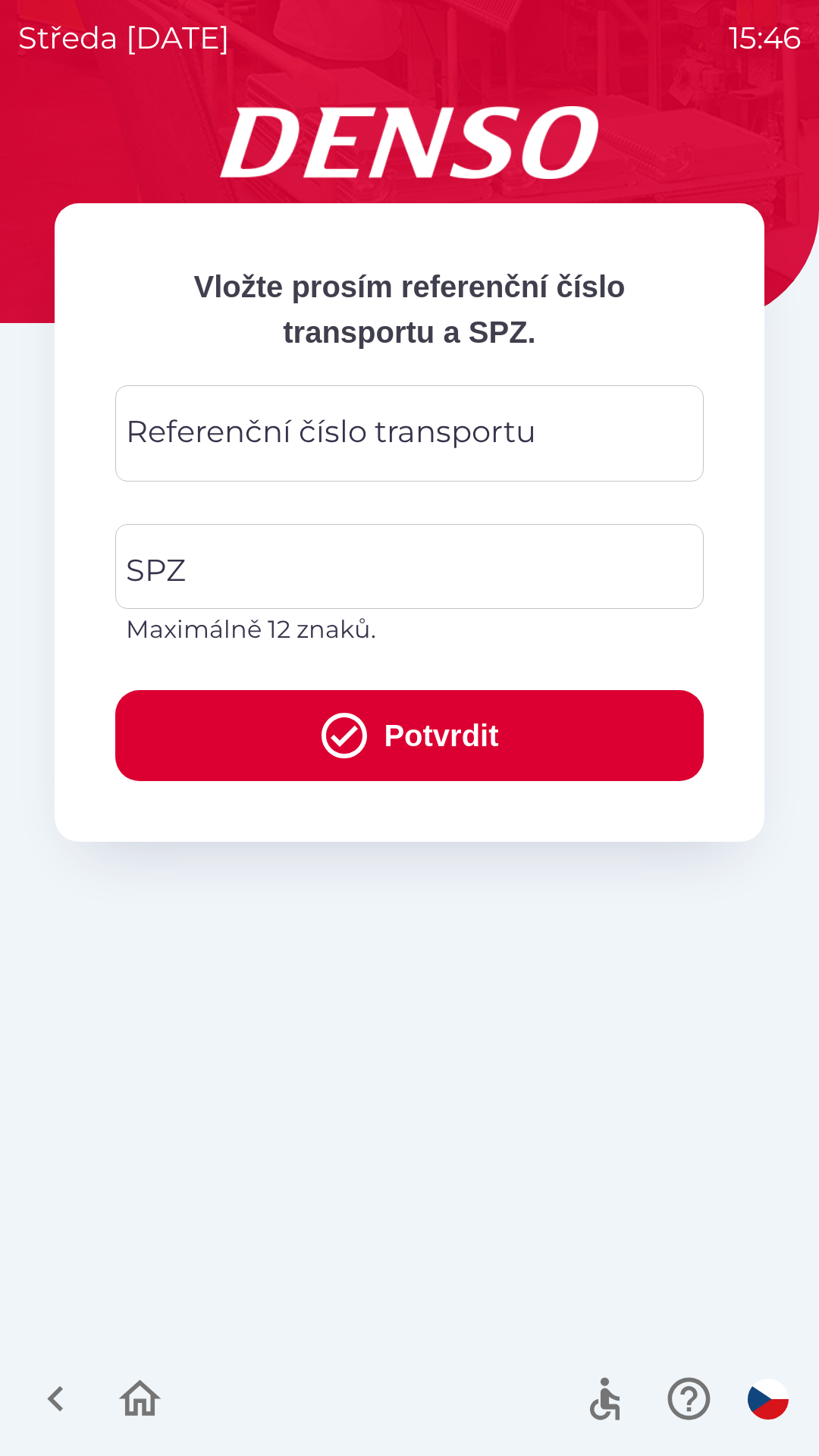
click at [355, 416] on div "Referenční číslo transportu Referenční číslo transportu" at bounding box center [409, 433] width 588 height 96
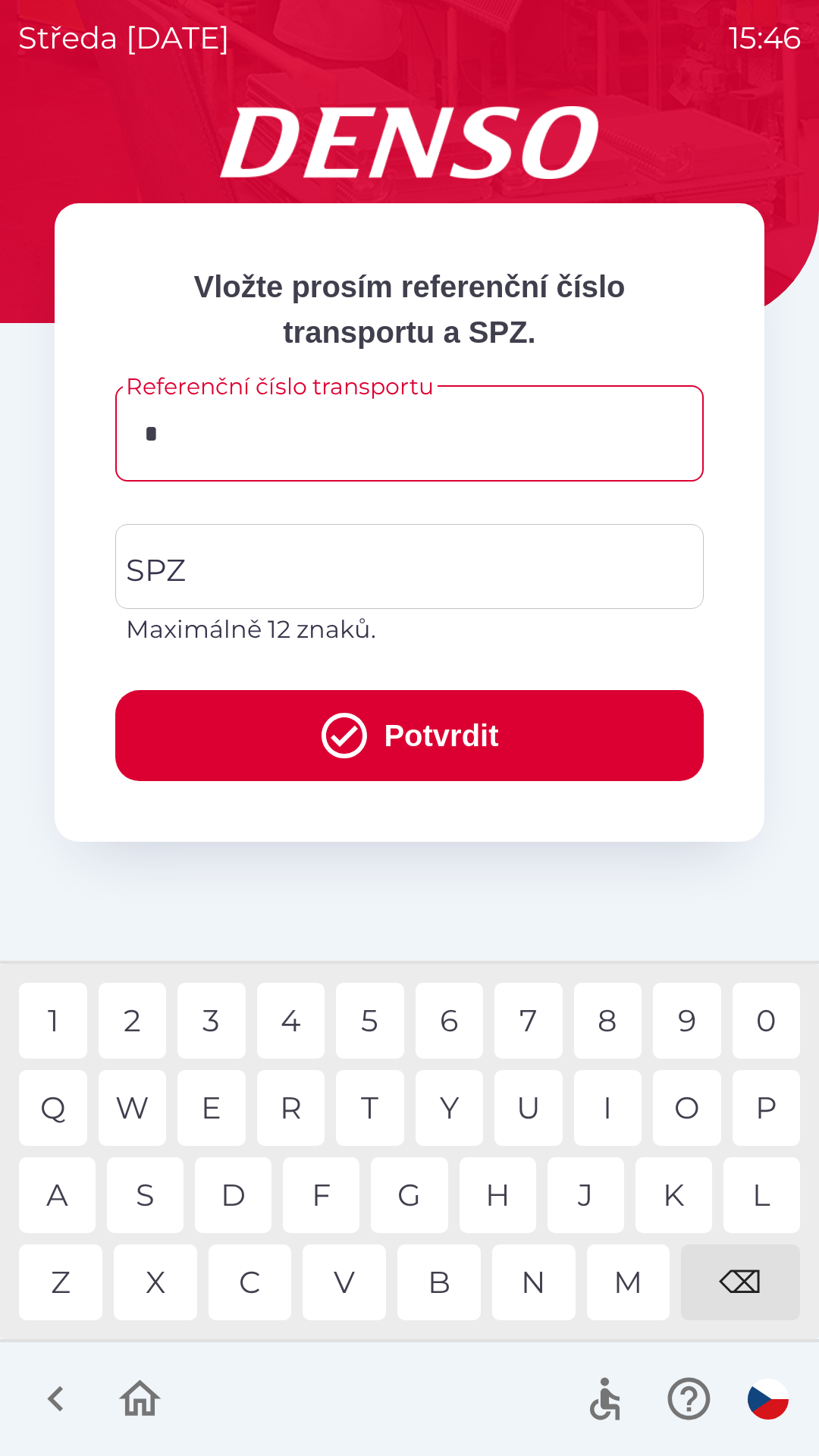
click at [238, 1197] on div "D" at bounding box center [233, 1195] width 77 height 76
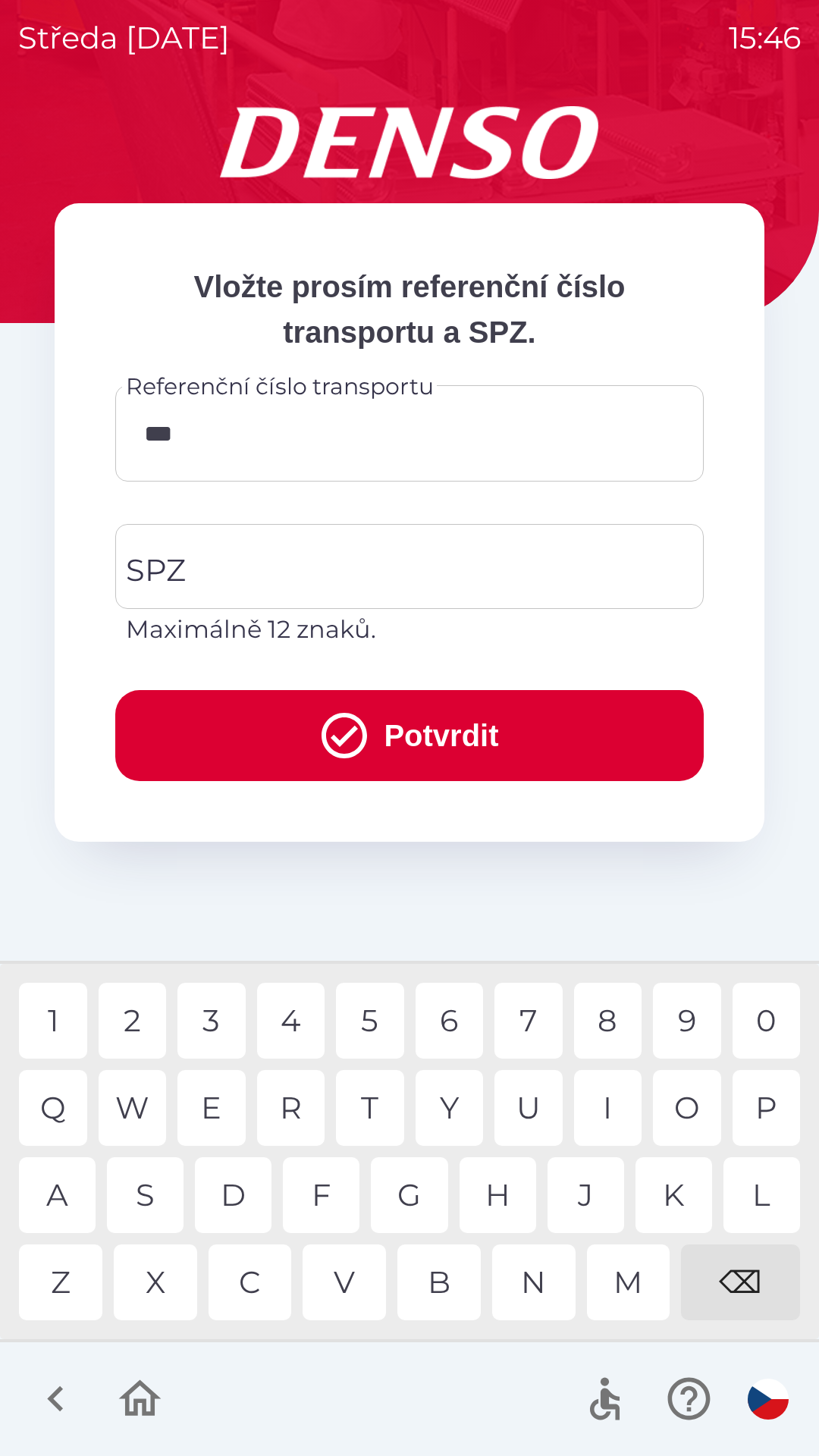
click at [349, 1286] on div "V" at bounding box center [344, 1282] width 83 height 76
click at [600, 1012] on div "8" at bounding box center [608, 1021] width 68 height 76
click at [736, 1018] on div "0" at bounding box center [767, 1021] width 68 height 76
type input "******"
click at [223, 552] on input "SPZ" at bounding box center [399, 566] width 552 height 72
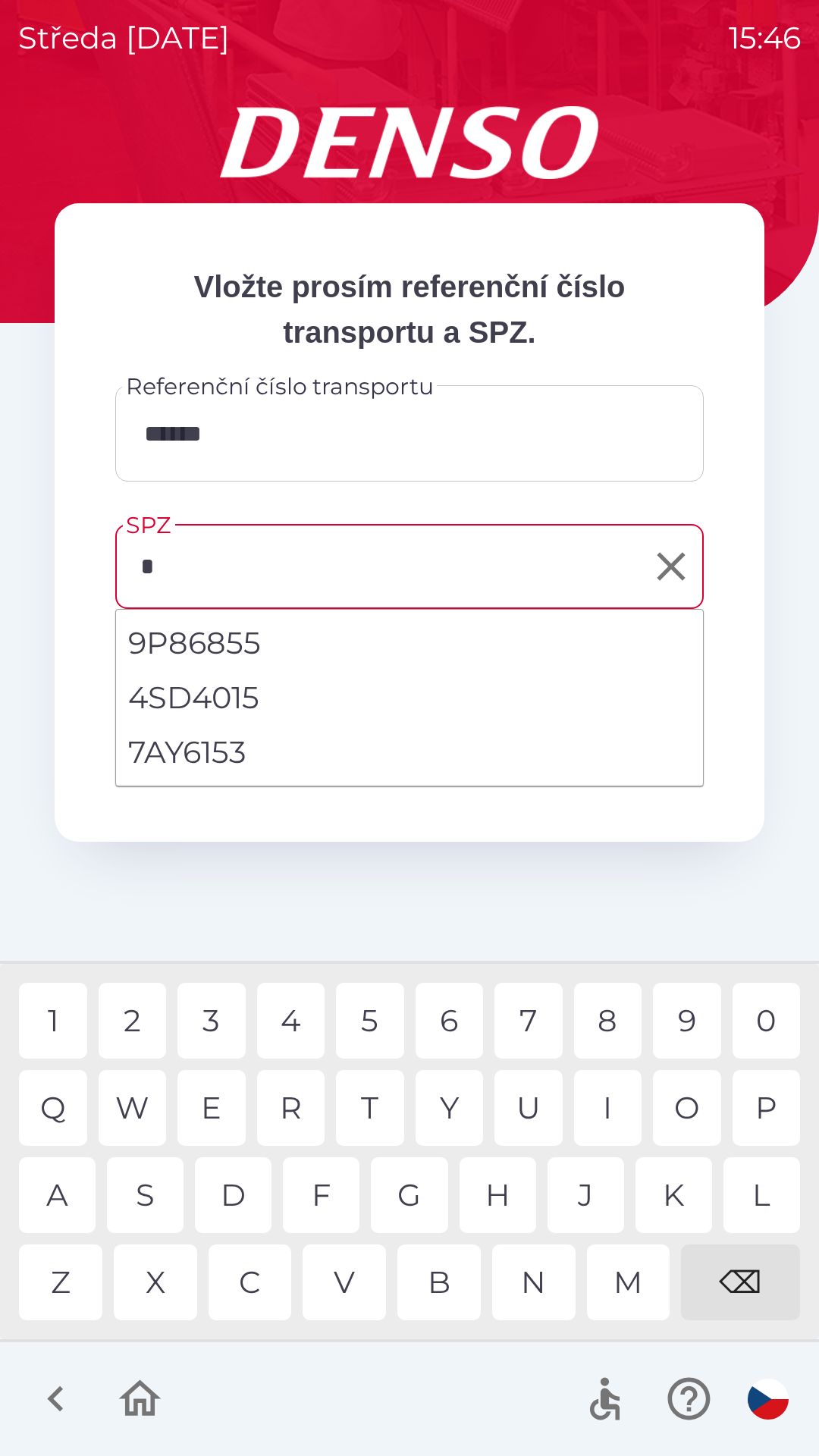
click at [360, 1019] on div "5" at bounding box center [370, 1021] width 68 height 76
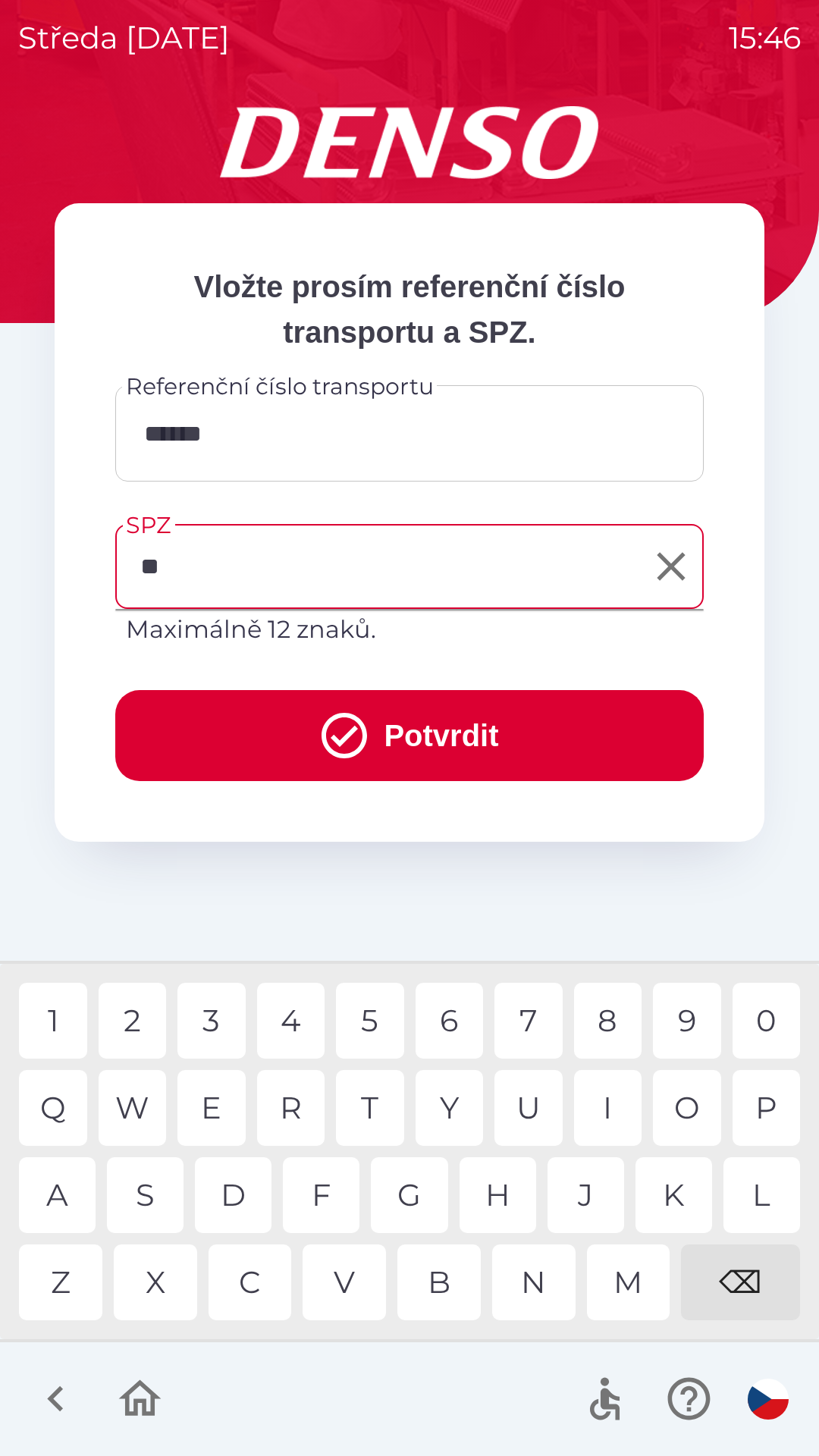
click at [155, 1189] on div "S" at bounding box center [145, 1195] width 77 height 76
type input "*******"
click at [137, 1007] on div "2" at bounding box center [133, 1021] width 68 height 76
click at [295, 715] on button "Potvrdit" at bounding box center [409, 736] width 588 height 91
